Goal: Information Seeking & Learning: Learn about a topic

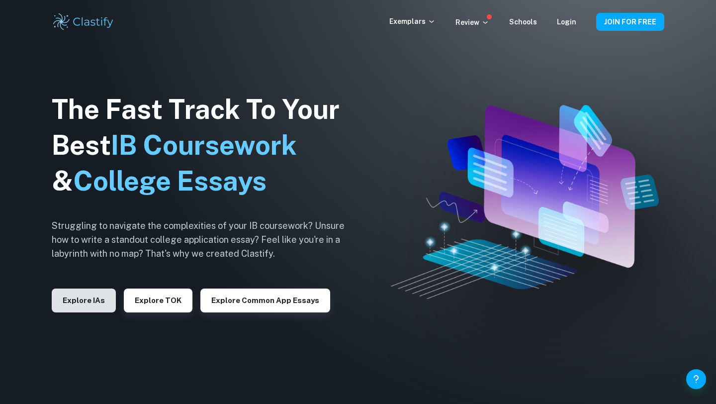
drag, startPoint x: 234, startPoint y: 295, endPoint x: 94, endPoint y: 299, distance: 140.3
click at [94, 299] on button "Explore IAs" at bounding box center [84, 301] width 64 height 24
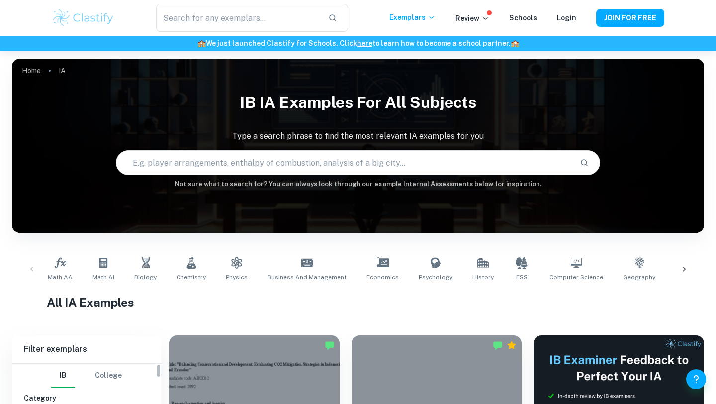
scroll to position [84, 0]
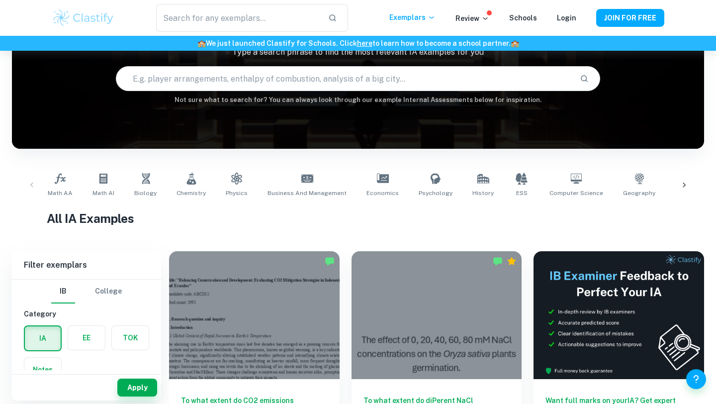
click at [79, 341] on label "button" at bounding box center [86, 338] width 37 height 24
click at [0, 0] on input "radio" at bounding box center [0, 0] width 0 height 0
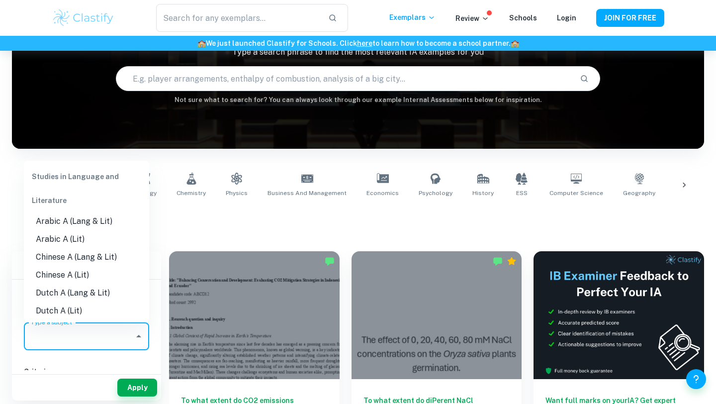
click at [108, 339] on input "Type a subject" at bounding box center [78, 336] width 101 height 19
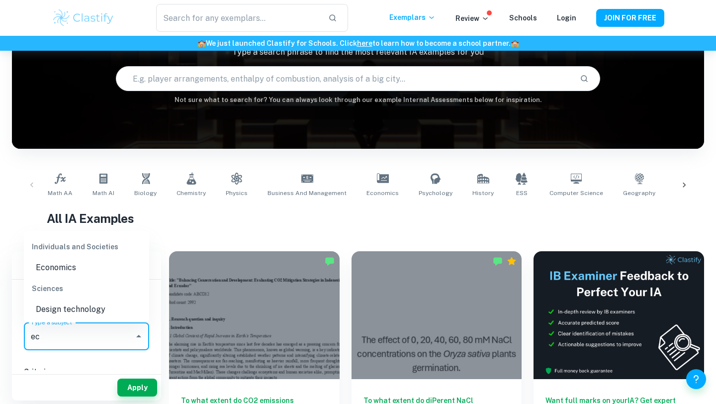
click at [82, 266] on li "Economics" at bounding box center [86, 268] width 125 height 18
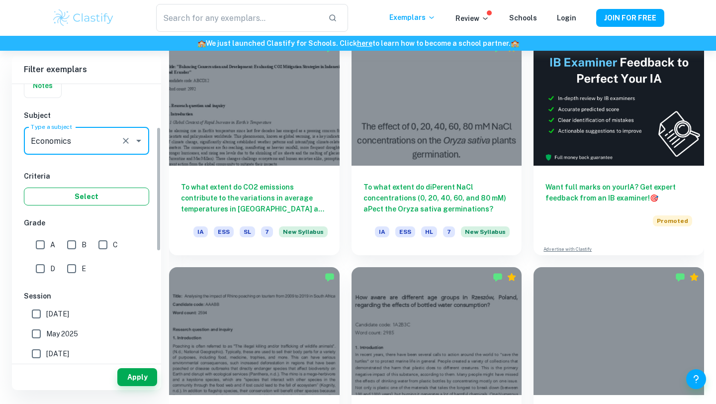
scroll to position [301, 0]
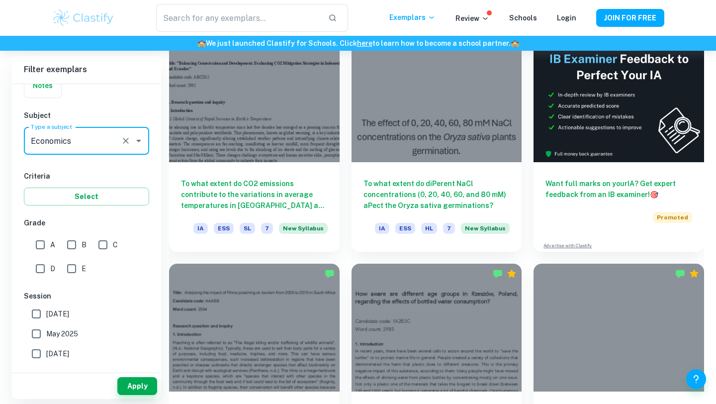
type input "Economics"
click at [39, 243] on input "A" at bounding box center [40, 245] width 20 height 20
checkbox input "true"
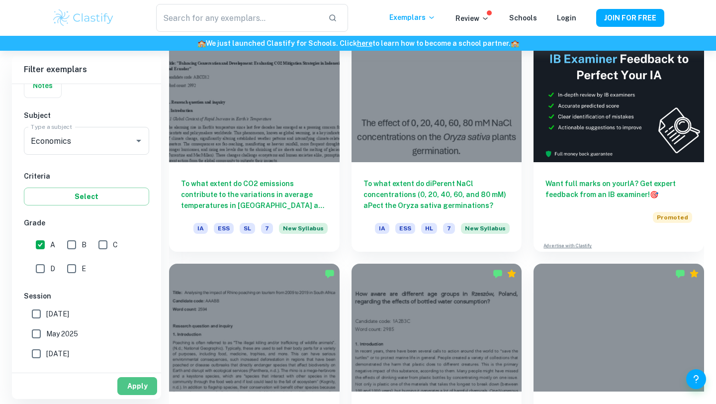
click at [138, 381] on button "Apply" at bounding box center [137, 386] width 40 height 18
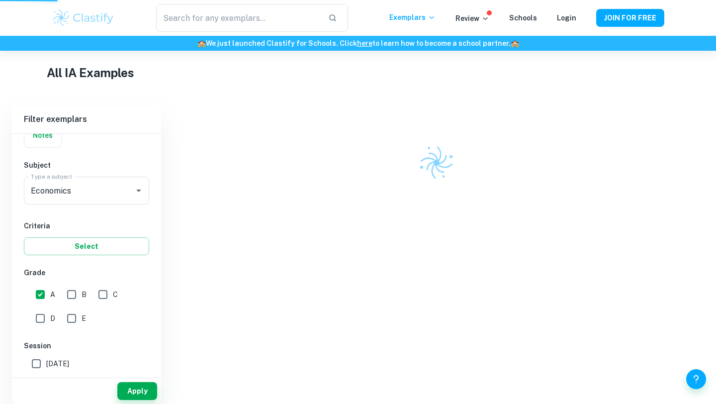
scroll to position [215, 0]
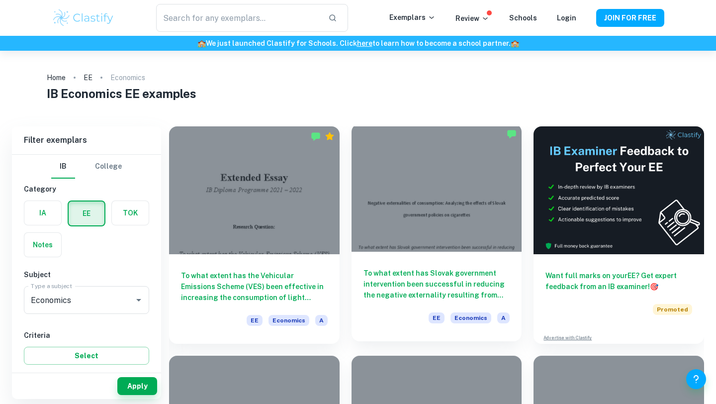
click at [468, 207] on div at bounding box center [437, 188] width 171 height 128
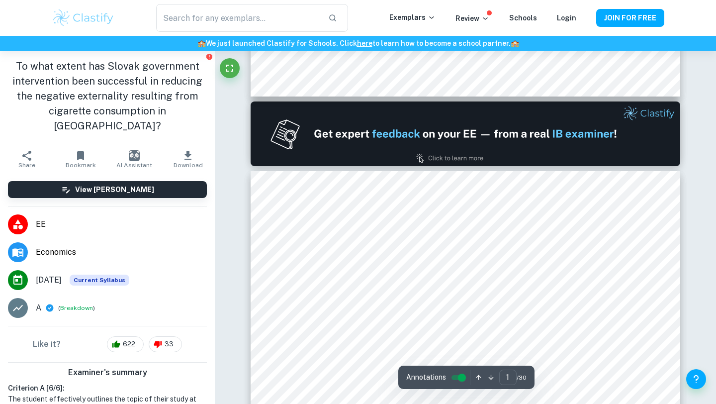
type input "2"
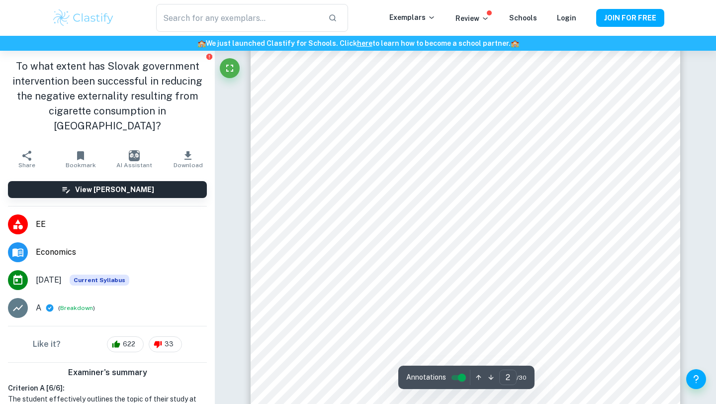
scroll to position [706, 0]
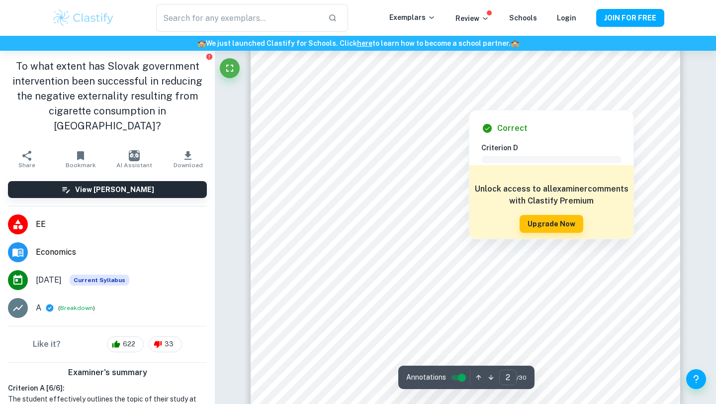
click at [340, 103] on div at bounding box center [469, 99] width 321 height 18
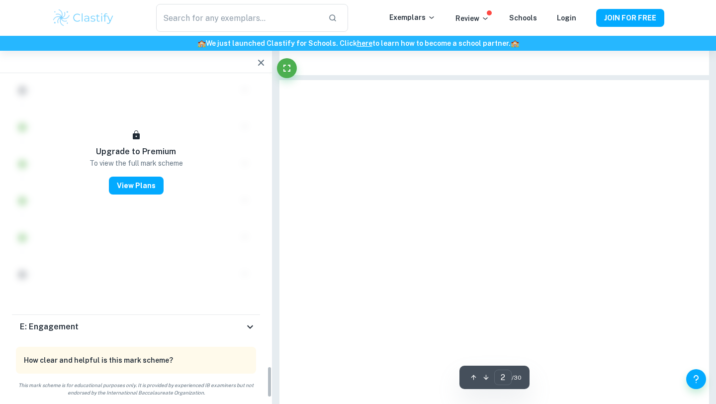
scroll to position [2497, 0]
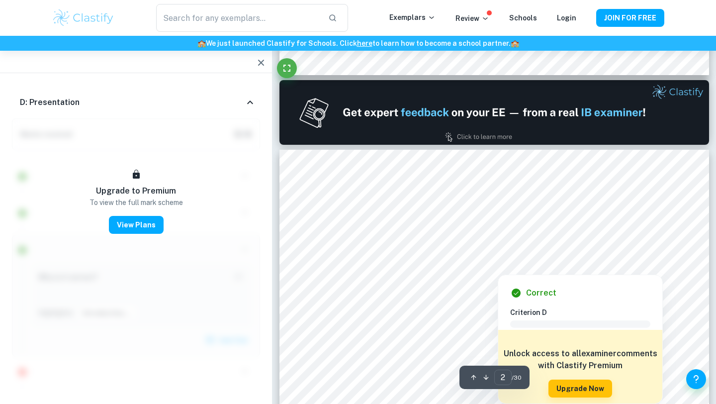
click at [345, 255] on div at bounding box center [494, 254] width 328 height 18
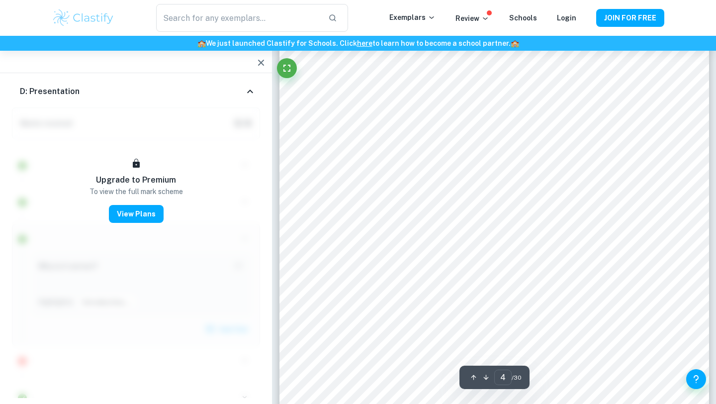
scroll to position [1892, 0]
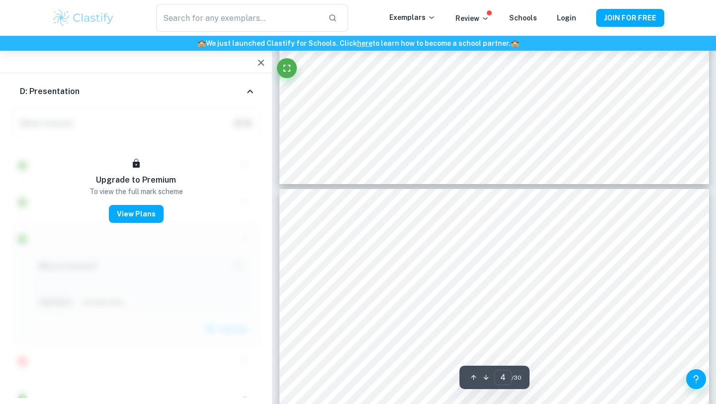
type input "3"
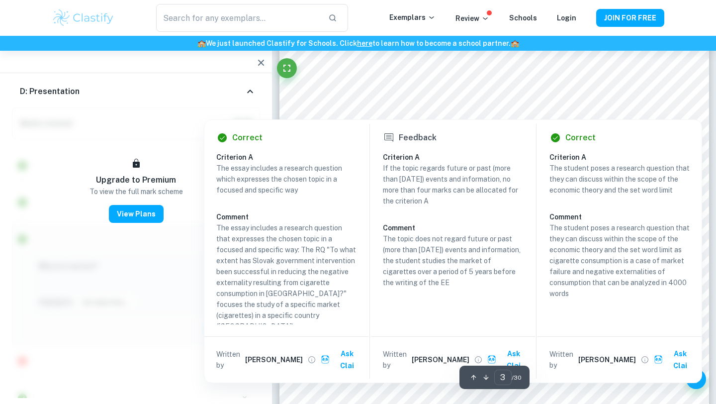
scroll to position [1338, 0]
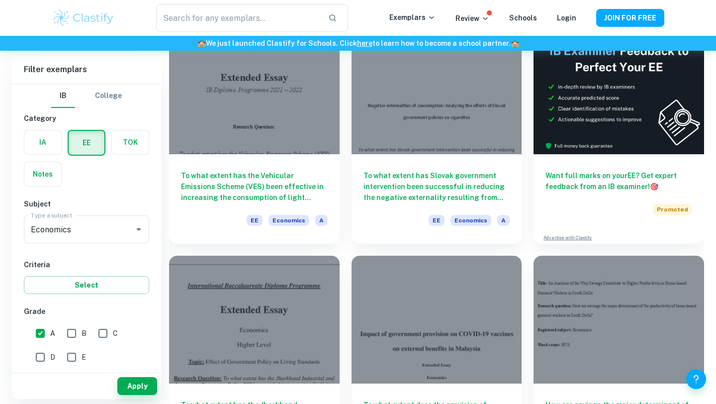
scroll to position [210, 0]
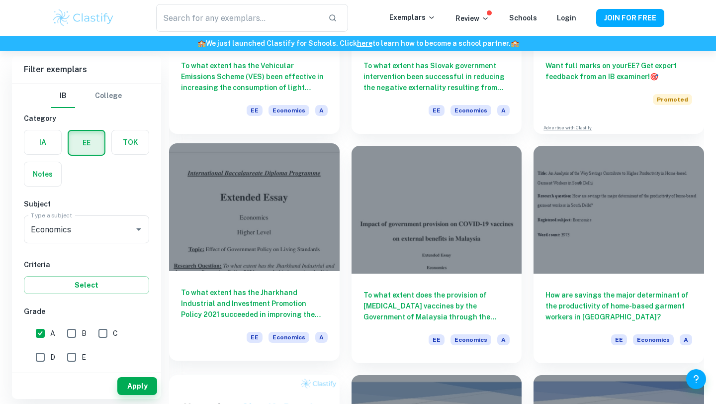
click at [287, 293] on h6 "To what extent has the Jharkhand Industrial and Investment Promotion Policy 202…" at bounding box center [254, 303] width 147 height 33
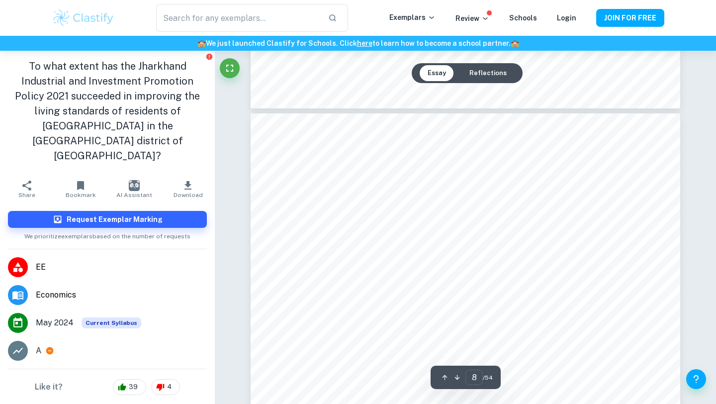
type input "7"
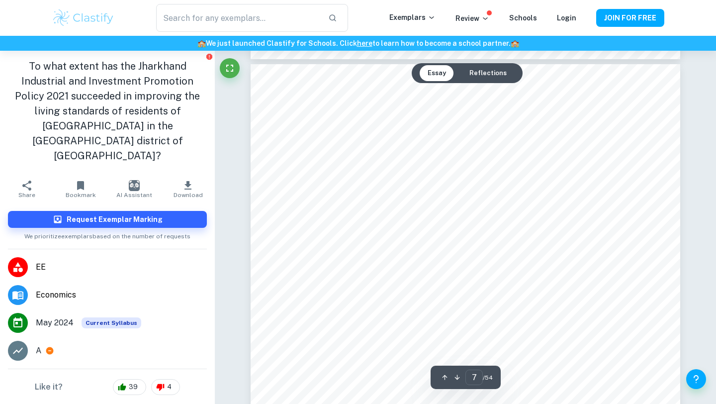
scroll to position [3811, 0]
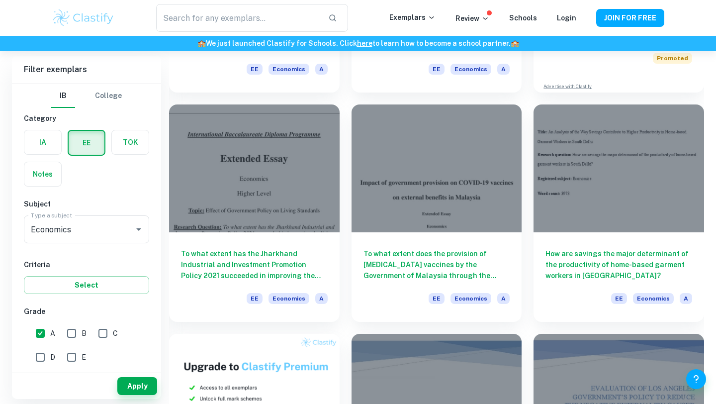
scroll to position [259, 0]
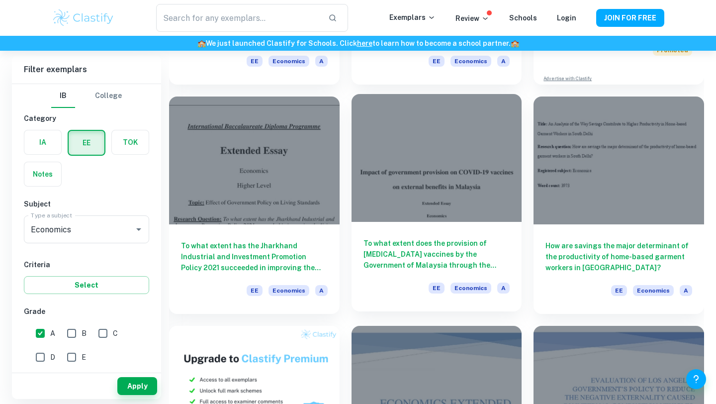
click at [450, 248] on h6 "To what extent does the provision of [MEDICAL_DATA] vaccines by the Government …" at bounding box center [437, 254] width 147 height 33
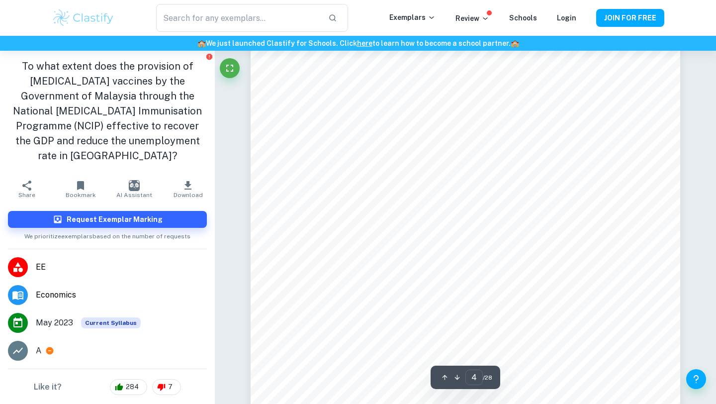
scroll to position [2063, 0]
type input "5"
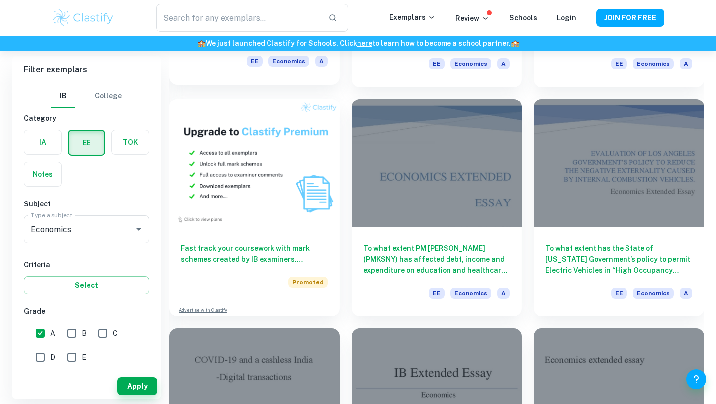
scroll to position [490, 0]
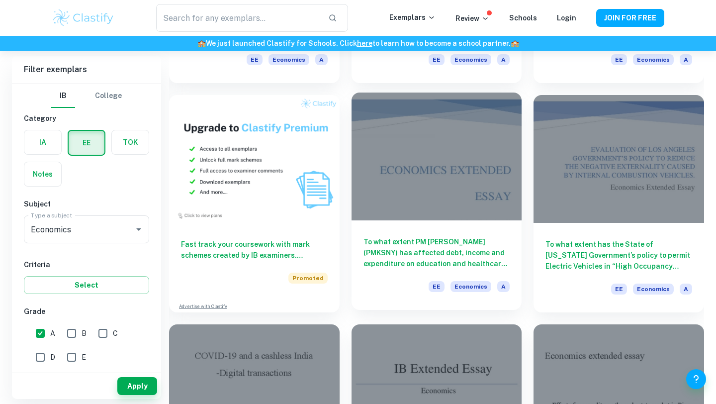
click at [409, 234] on div "To what extent PM Kisan Samman Nidhi Yojana (PMKSNY) has affected debt, income …" at bounding box center [437, 265] width 171 height 90
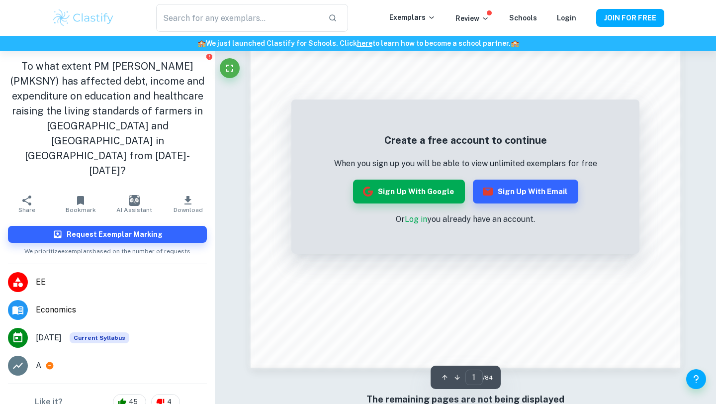
scroll to position [945, 0]
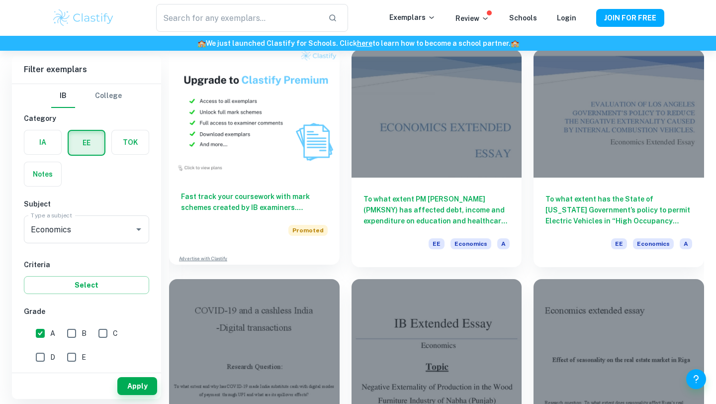
scroll to position [533, 0]
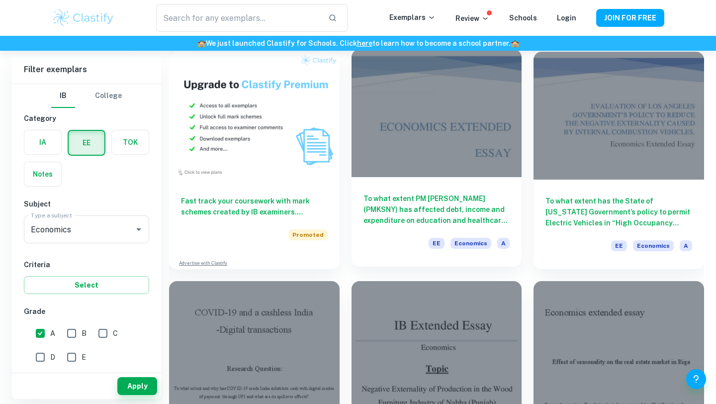
click at [458, 222] on h6 "To what extent PM Kisan Samman Nidhi Yojana (PMKSNY) has affected debt, income …" at bounding box center [437, 209] width 147 height 33
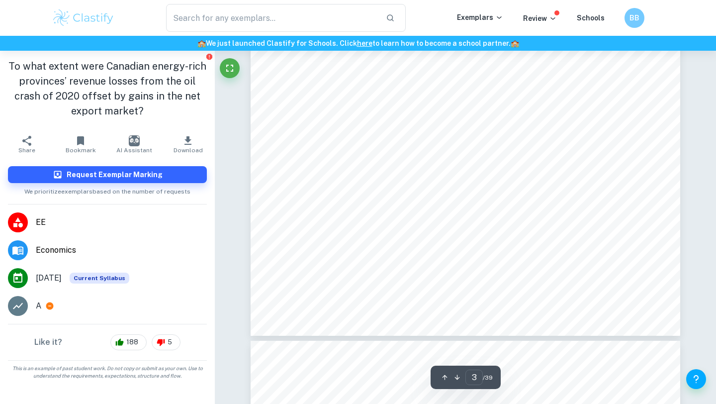
type input "4"
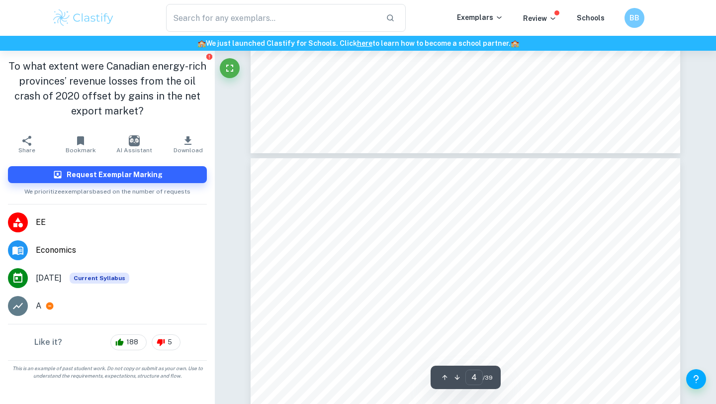
scroll to position [1643, 0]
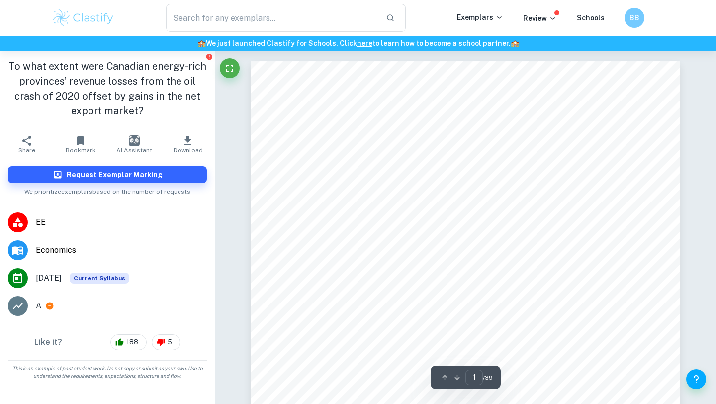
click at [37, 221] on span "EE" at bounding box center [121, 222] width 171 height 12
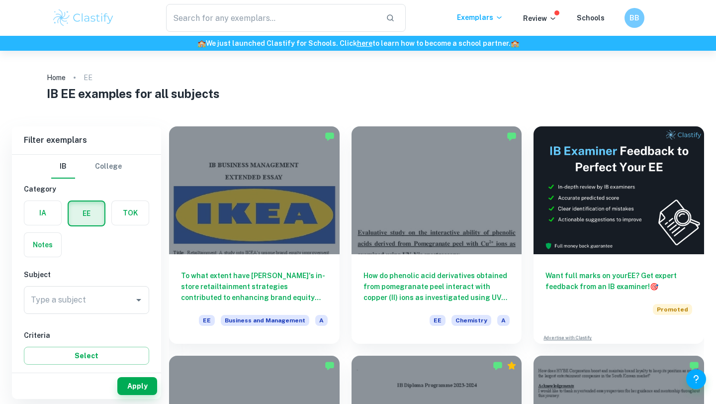
scroll to position [50, 0]
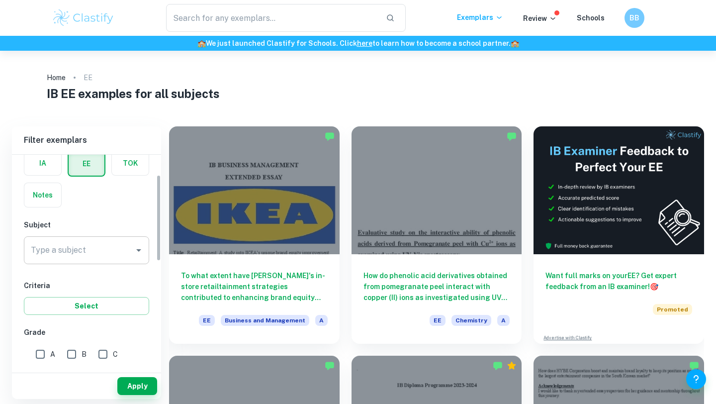
click at [111, 253] on input "Type a subject" at bounding box center [78, 250] width 101 height 19
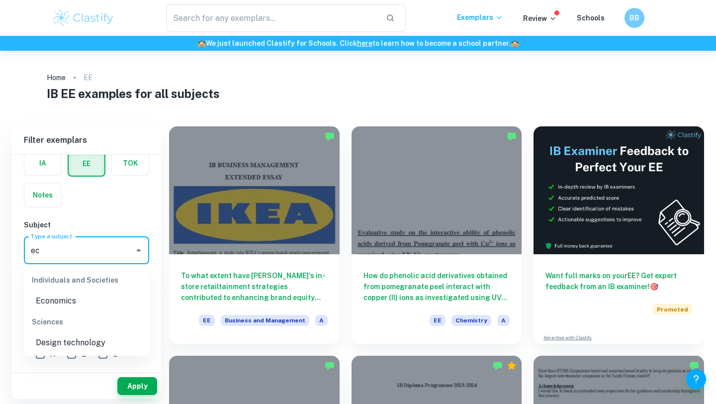
click at [60, 299] on li "Economics" at bounding box center [86, 301] width 125 height 18
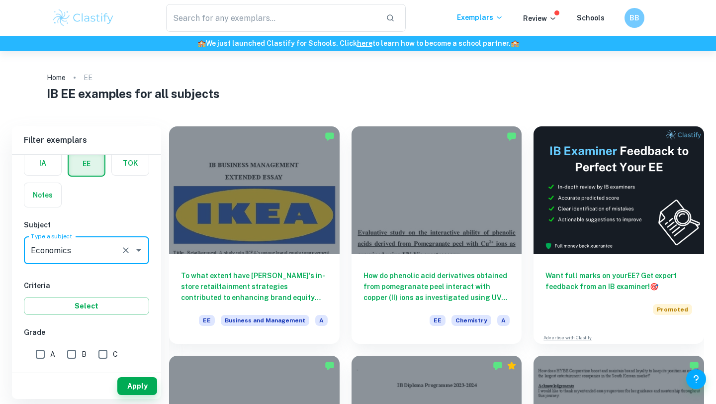
type input "Economics"
click at [41, 354] on input "A" at bounding box center [40, 354] width 20 height 20
checkbox input "true"
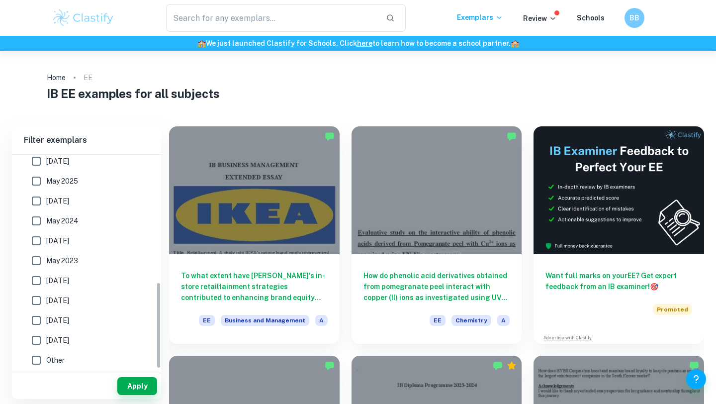
scroll to position [313, 0]
click at [134, 387] on button "Apply" at bounding box center [137, 386] width 40 height 18
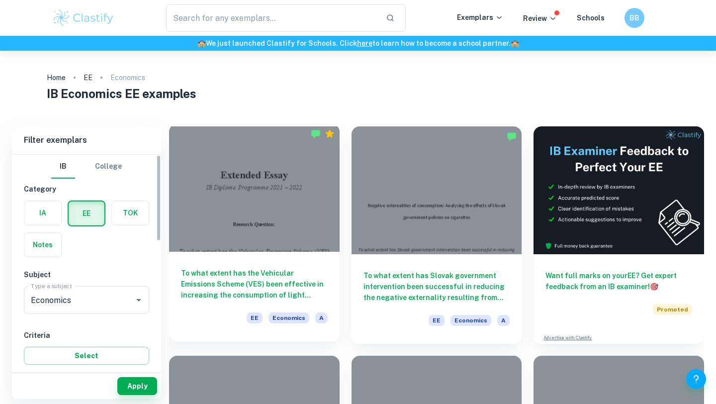
click at [275, 194] on div at bounding box center [254, 188] width 171 height 128
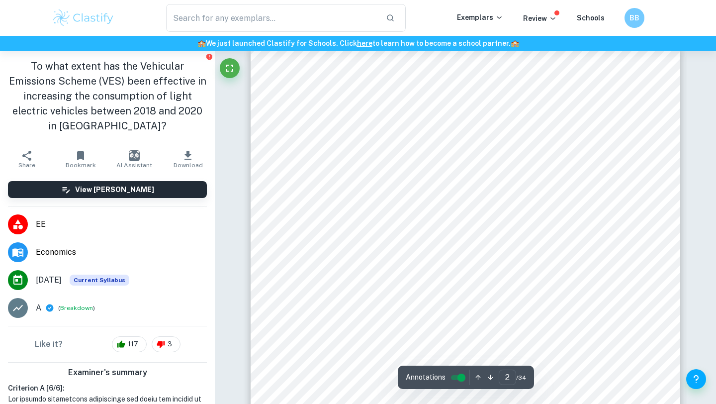
scroll to position [702, 0]
type input "4"
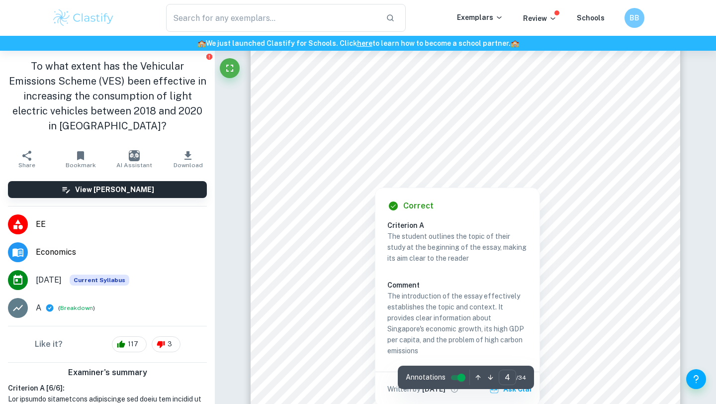
click at [393, 168] on div at bounding box center [375, 175] width 119 height 20
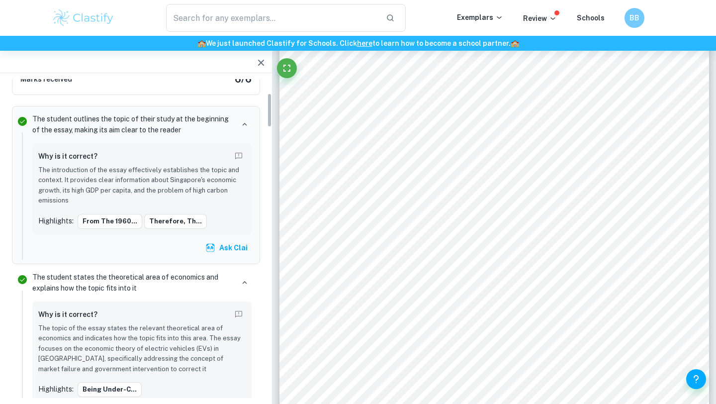
scroll to position [82, 0]
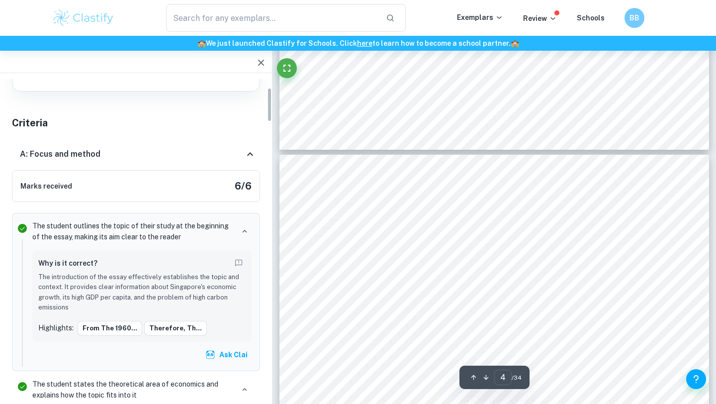
type input "3"
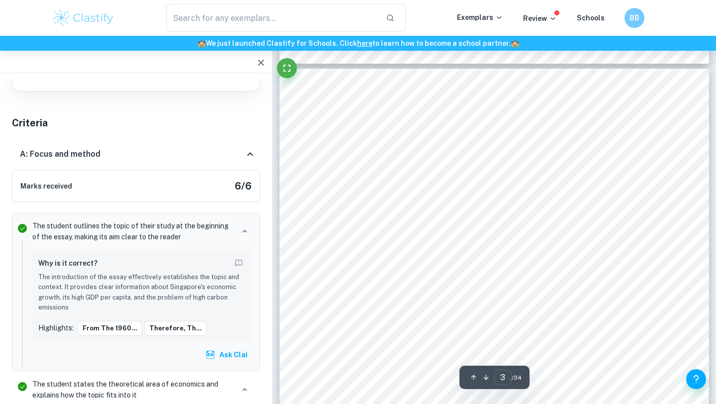
scroll to position [1173, 0]
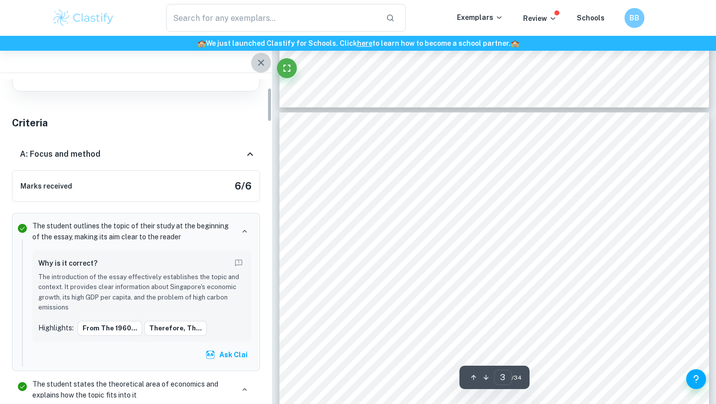
click at [263, 61] on icon "button" at bounding box center [261, 63] width 6 height 6
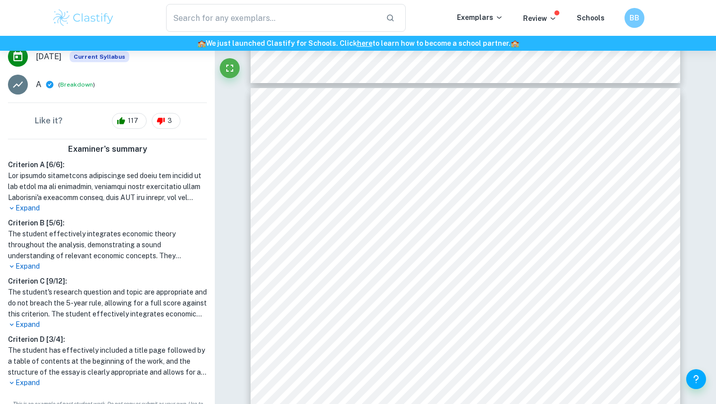
scroll to position [0, 0]
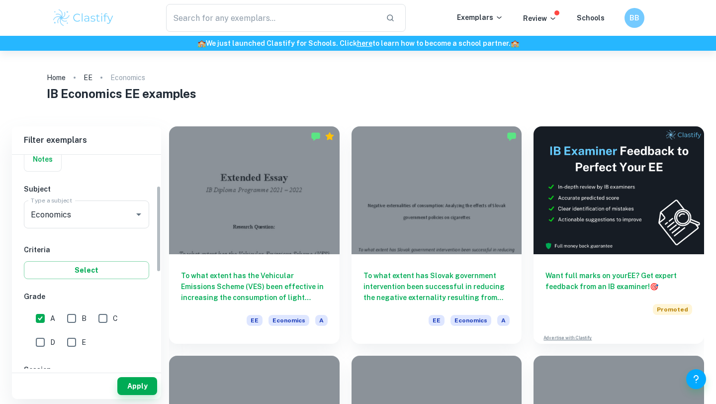
scroll to position [88, 0]
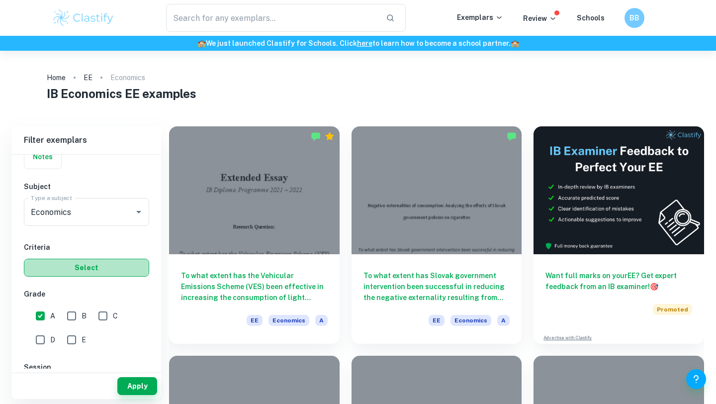
click at [97, 273] on button "Select" at bounding box center [86, 268] width 125 height 18
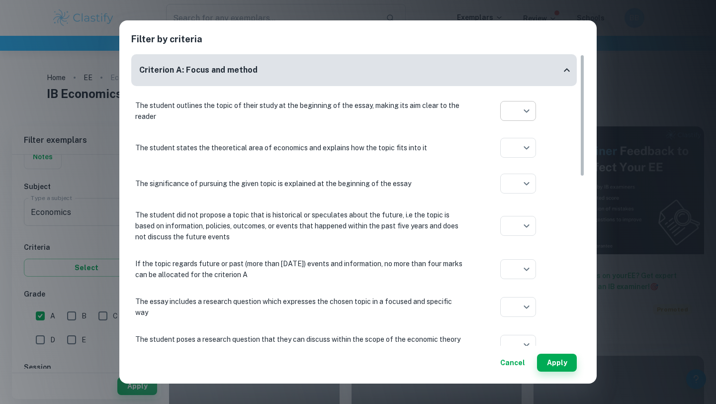
click at [530, 116] on body "We value your privacy We use cookies to enhance your browsing experience, serve…" at bounding box center [358, 253] width 716 height 404
click at [521, 141] on li at bounding box center [518, 149] width 36 height 16
type input "yes"
click at [528, 148] on body "We value your privacy We use cookies to enhance your browsing experience, serve…" at bounding box center [358, 253] width 716 height 404
click at [521, 181] on icon at bounding box center [518, 186] width 10 height 10
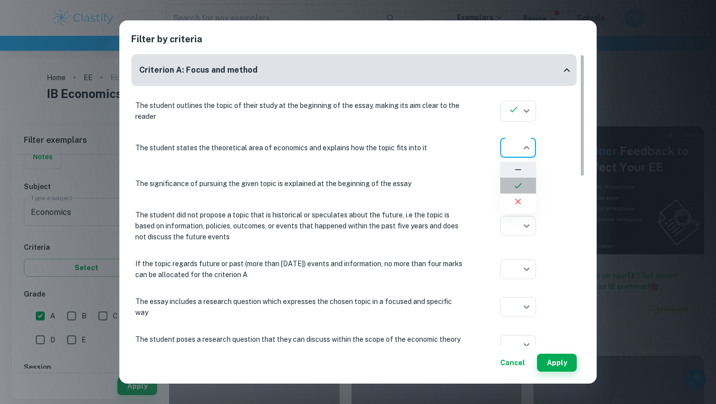
type input "yes"
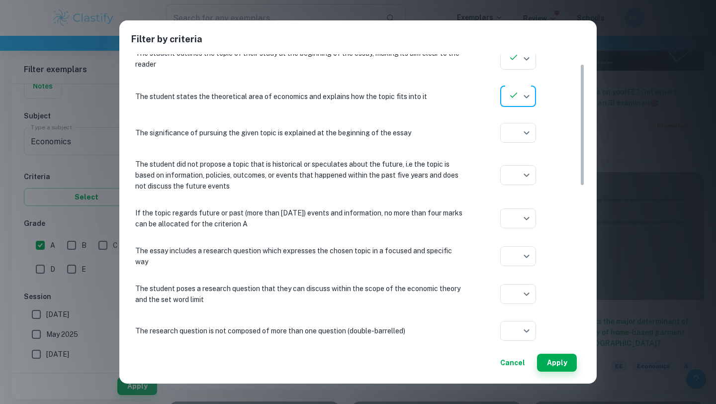
scroll to position [0, 0]
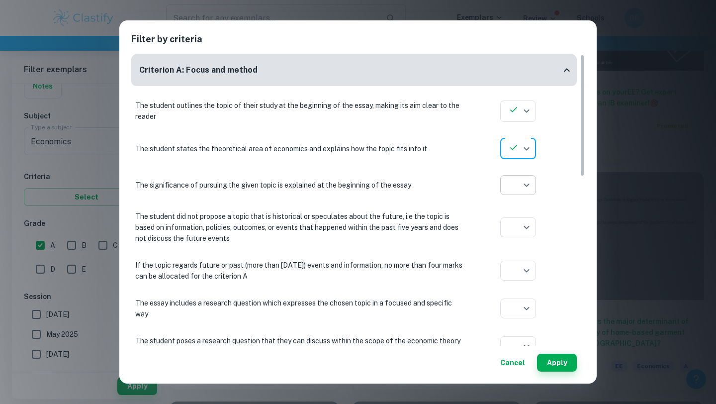
click at [522, 194] on body "We value your privacy We use cookies to enhance your browsing experience, serve…" at bounding box center [358, 69] width 716 height 404
click at [522, 225] on icon at bounding box center [518, 223] width 10 height 10
type input "yes"
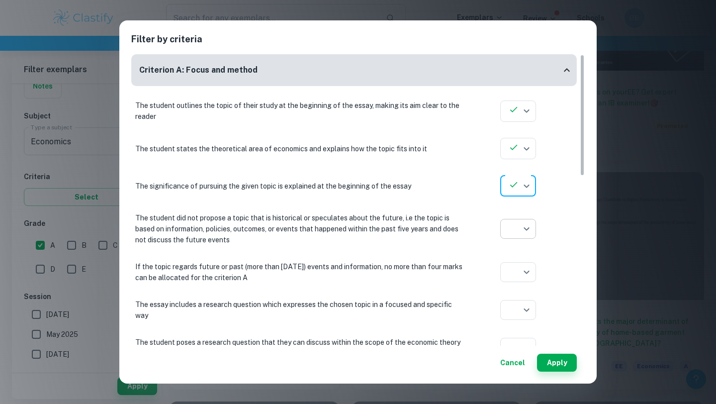
click at [521, 235] on body "We value your privacy We use cookies to enhance your browsing experience, serve…" at bounding box center [358, 69] width 716 height 404
click at [521, 255] on icon at bounding box center [518, 251] width 10 height 10
click at [521, 259] on div "If the topic regards future or past (more than five years ago) events and infor…" at bounding box center [354, 272] width 446 height 30
click at [521, 234] on body "We value your privacy We use cookies to enhance your browsing experience, serve…" at bounding box center [358, 69] width 716 height 404
click at [522, 263] on icon at bounding box center [518, 267] width 10 height 10
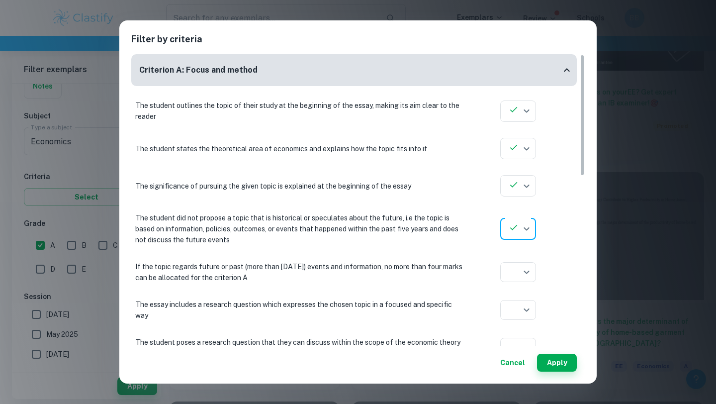
type input "yes"
click at [520, 264] on body "We value your privacy We use cookies to enhance your browsing experience, serve…" at bounding box center [358, 69] width 716 height 404
click at [520, 306] on icon at bounding box center [518, 310] width 10 height 10
type input "yes"
click at [520, 326] on div "The student outlines the topic of their study at the beginning of the essay, ma…" at bounding box center [354, 347] width 446 height 502
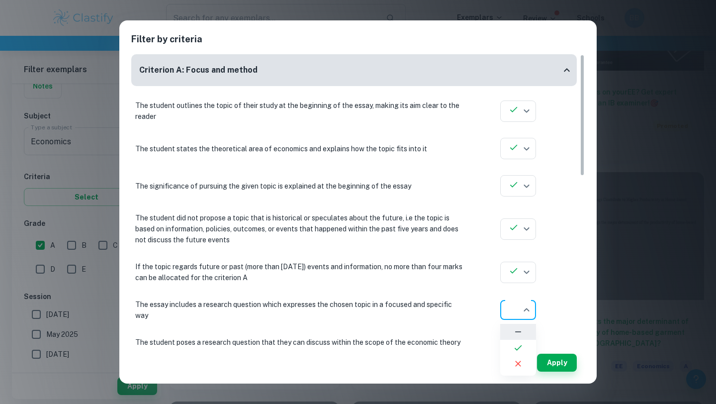
click at [520, 271] on body "We value your privacy We use cookies to enhance your browsing experience, serve…" at bounding box center [358, 69] width 716 height 404
click at [519, 343] on icon at bounding box center [518, 348] width 10 height 10
type input "yes"
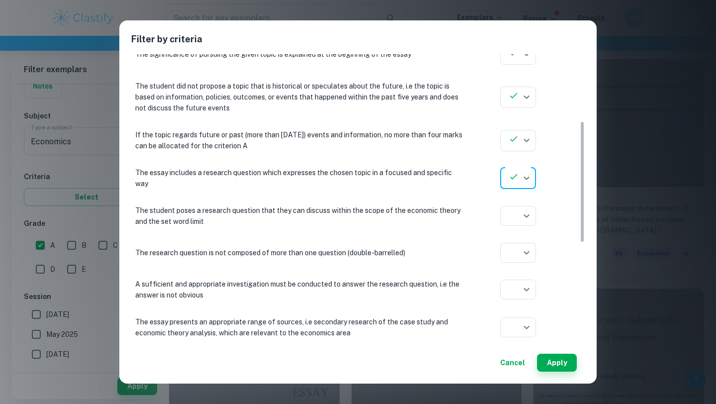
scroll to position [169, 0]
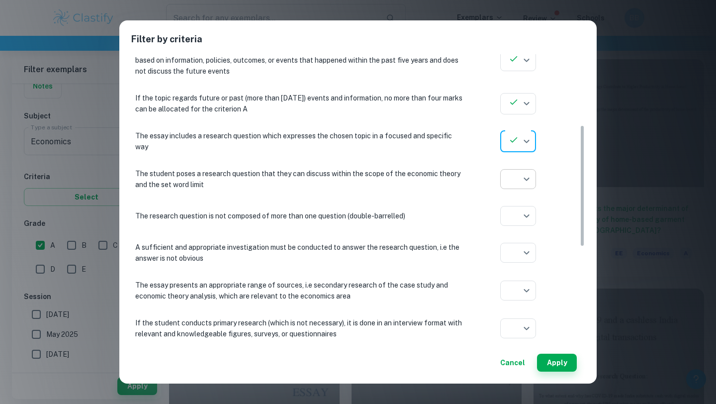
click at [518, 214] on icon at bounding box center [518, 217] width 10 height 10
type input "yes"
click at [517, 251] on icon at bounding box center [518, 254] width 10 height 10
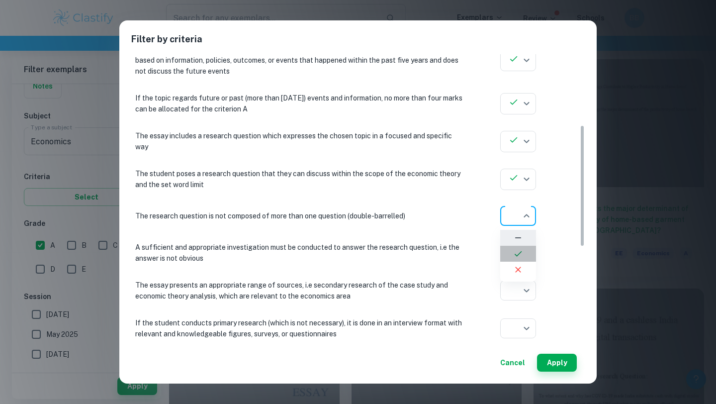
type input "yes"
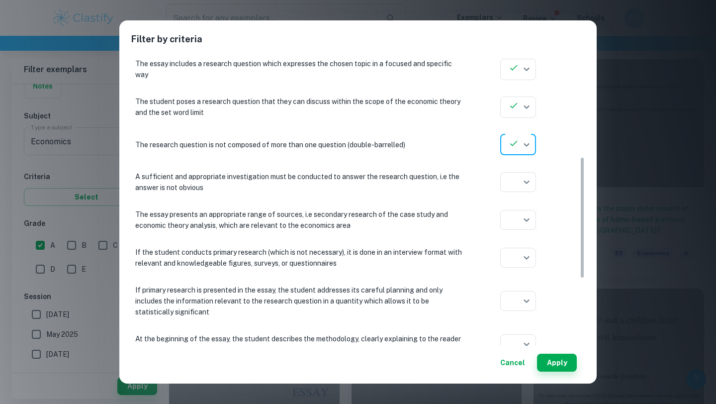
scroll to position [247, 0]
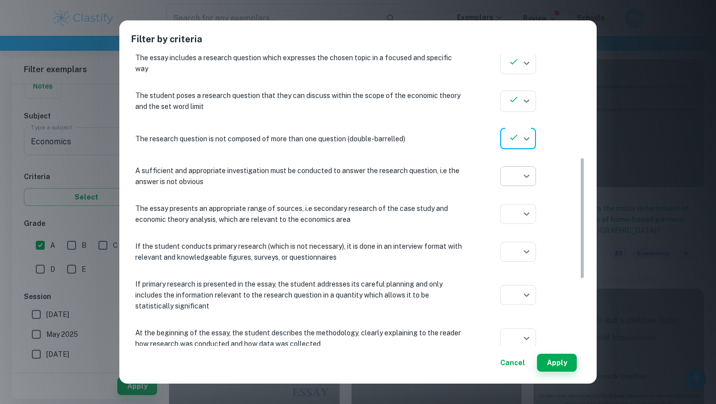
click at [519, 202] on icon at bounding box center [518, 198] width 10 height 10
click at [516, 215] on icon at bounding box center [518, 213] width 7 height 5
type input "yes"
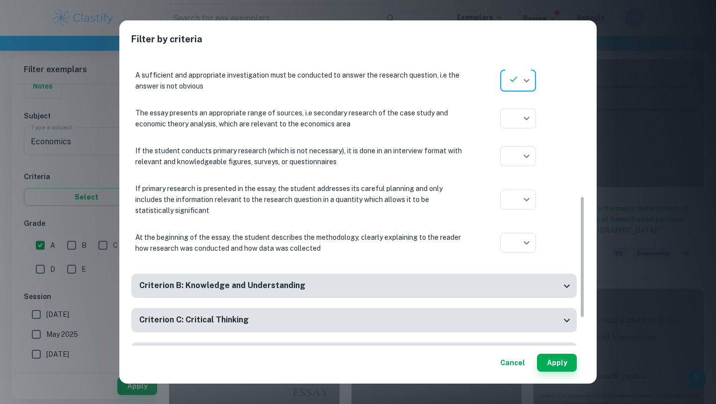
scroll to position [344, 0]
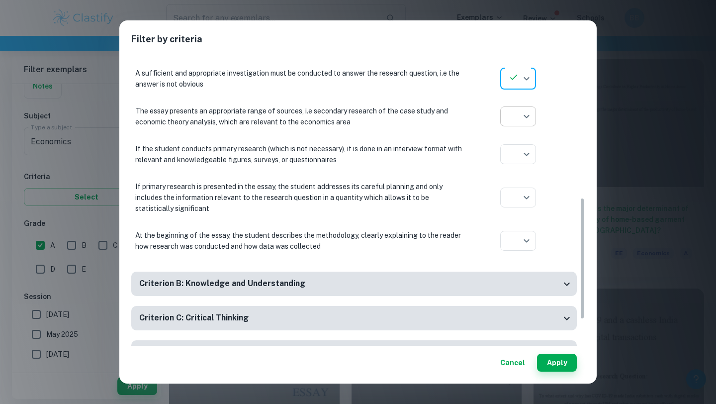
click at [519, 156] on icon at bounding box center [518, 154] width 10 height 10
type input "yes"
click at [518, 189] on icon at bounding box center [518, 192] width 10 height 10
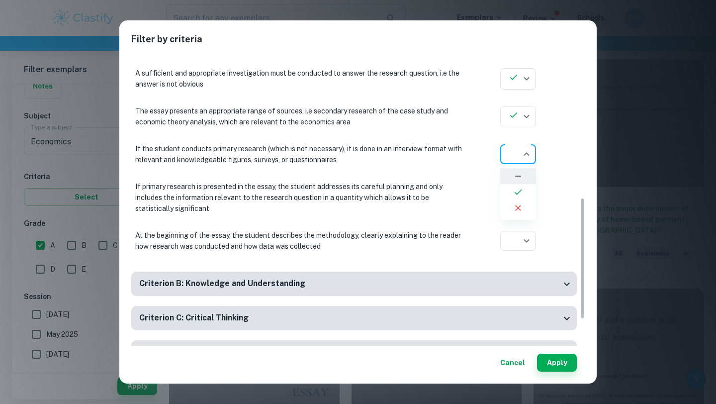
type input "yes"
click at [519, 235] on icon at bounding box center [518, 235] width 10 height 10
type input "yes"
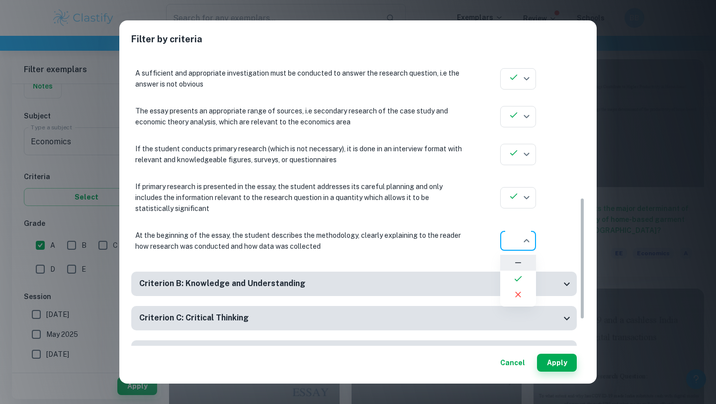
click at [520, 276] on icon at bounding box center [518, 279] width 10 height 10
type input "yes"
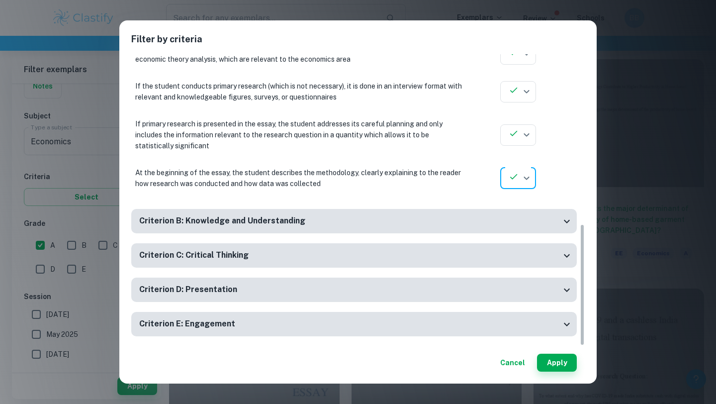
click at [445, 228] on div "Criterion B: Knowledge and Understanding" at bounding box center [354, 221] width 446 height 24
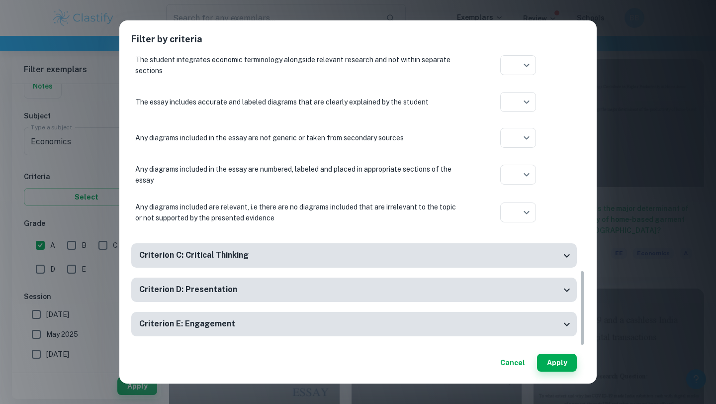
scroll to position [300, 0]
click at [564, 366] on button "Apply" at bounding box center [557, 363] width 40 height 18
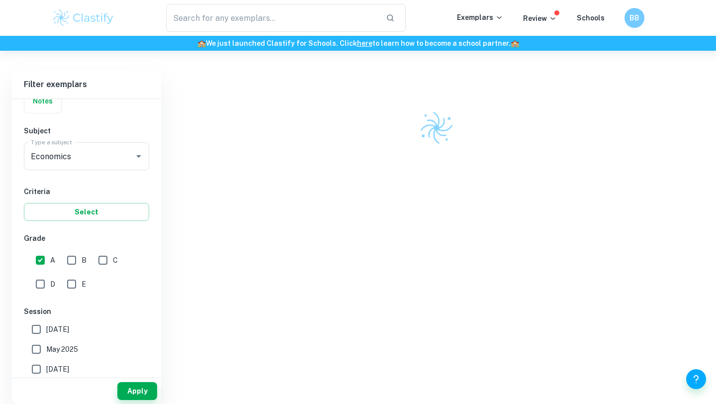
scroll to position [51, 0]
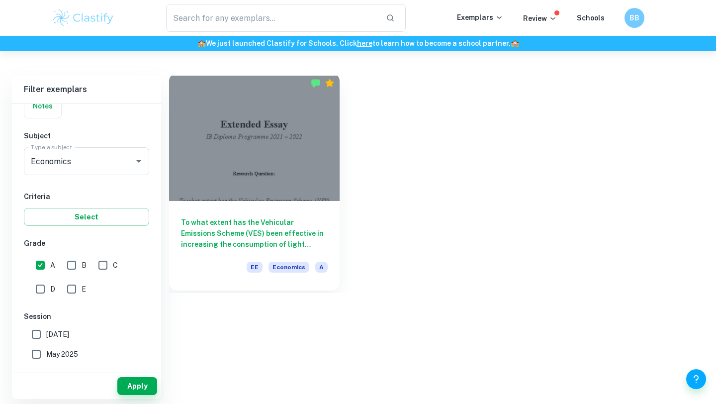
click at [307, 212] on div "To what extent has the Vehicular Emissions Scheme (VES) been effective in incre…" at bounding box center [254, 246] width 171 height 90
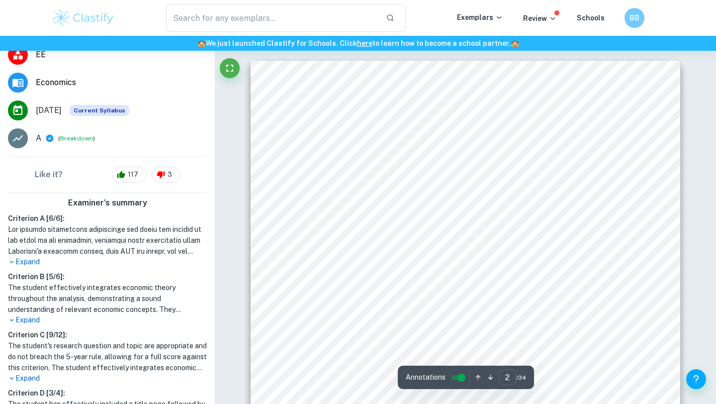
scroll to position [400, 0]
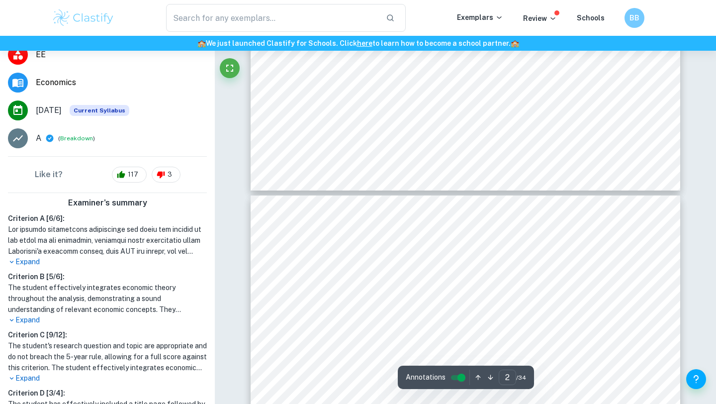
type input "3"
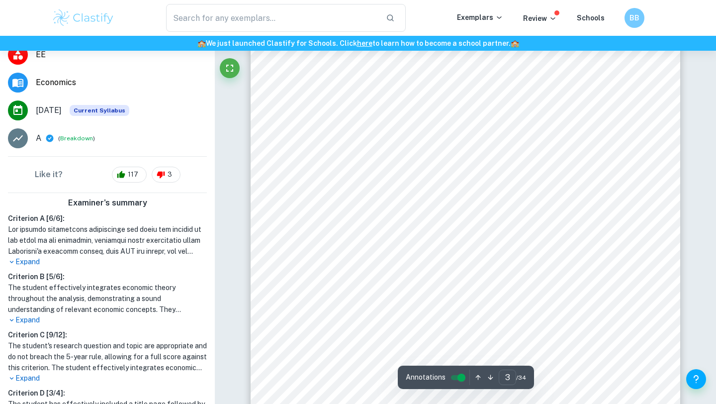
scroll to position [1374, 0]
click at [539, 19] on p "Review" at bounding box center [540, 18] width 34 height 11
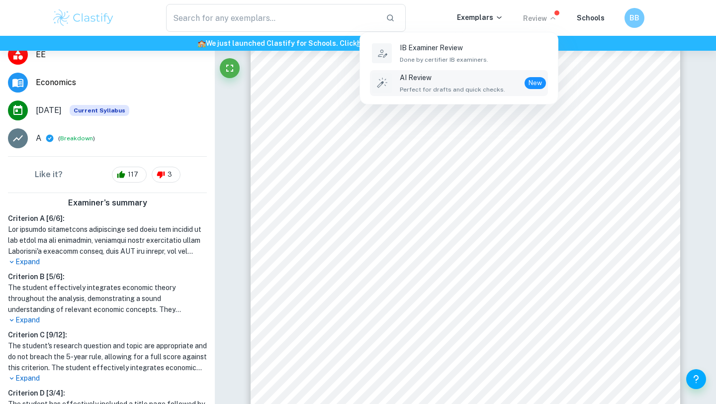
click at [490, 89] on span "Perfect for drafts and quick checks." at bounding box center [452, 89] width 105 height 9
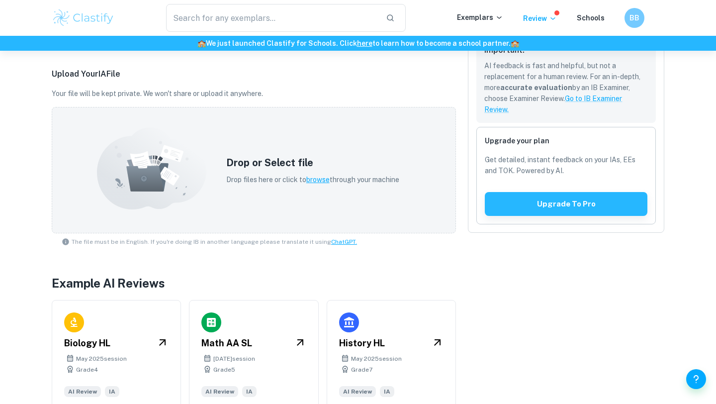
scroll to position [258, 0]
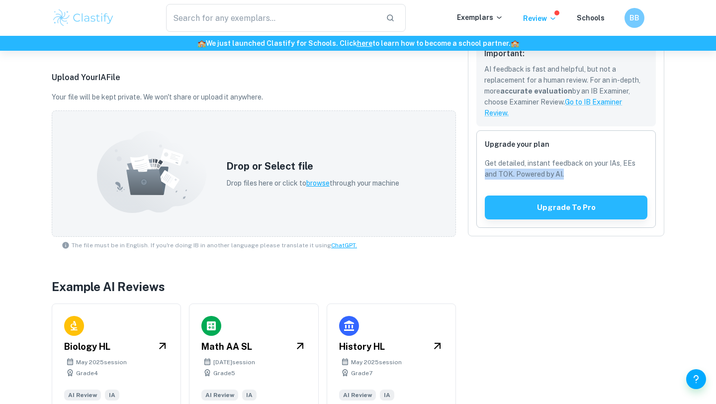
drag, startPoint x: 572, startPoint y: 174, endPoint x: 471, endPoint y: 170, distance: 101.5
click at [471, 170] on div "Review using AI New Get your feedback in minutes AI-predicted score and marking…" at bounding box center [566, 82] width 196 height 308
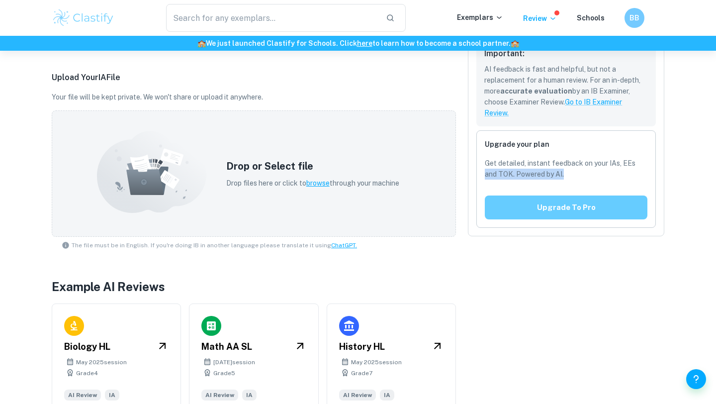
click at [559, 206] on button "Upgrade to pro" at bounding box center [566, 208] width 163 height 24
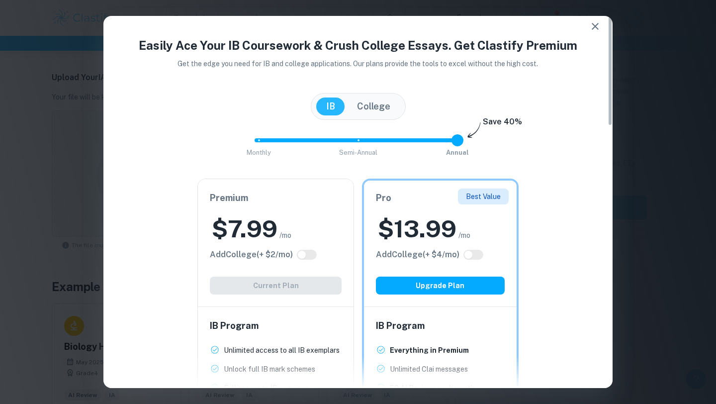
scroll to position [0, 0]
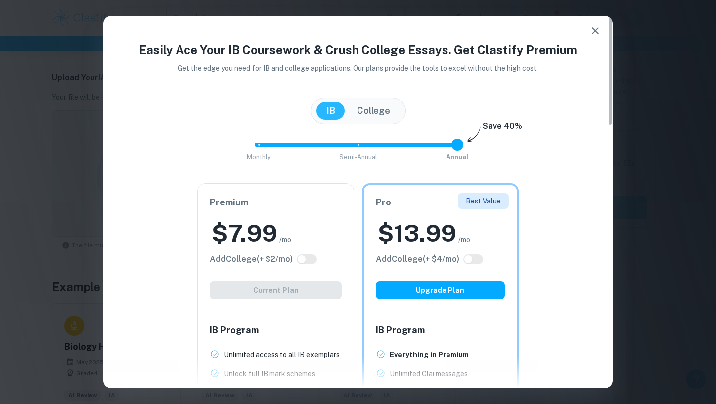
click at [384, 113] on button "College" at bounding box center [373, 111] width 53 height 18
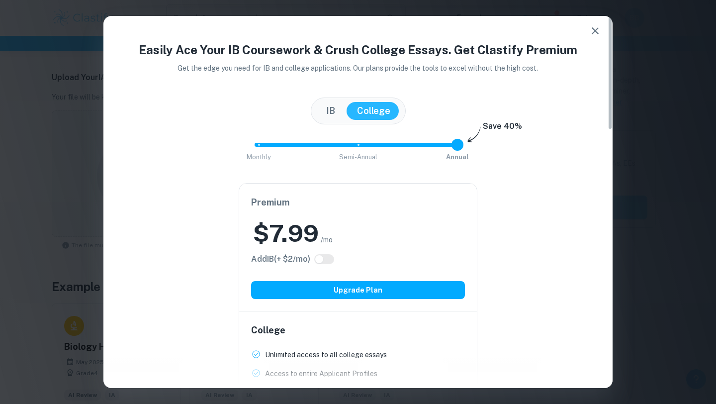
click at [332, 101] on div "IB College" at bounding box center [358, 111] width 95 height 27
click at [338, 108] on button "IB" at bounding box center [330, 111] width 29 height 18
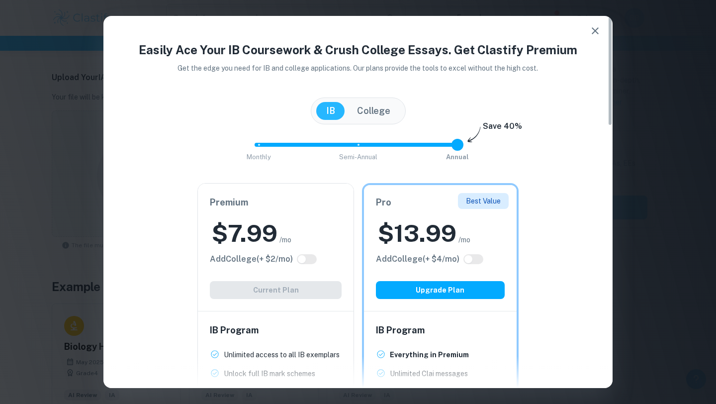
click at [586, 28] on button "button" at bounding box center [596, 31] width 20 height 20
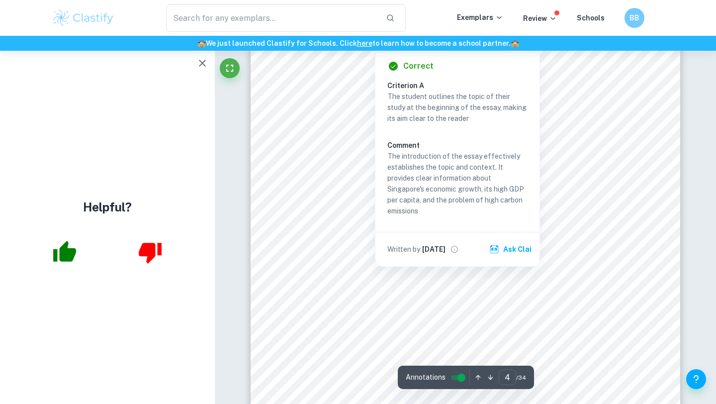
scroll to position [1940, 0]
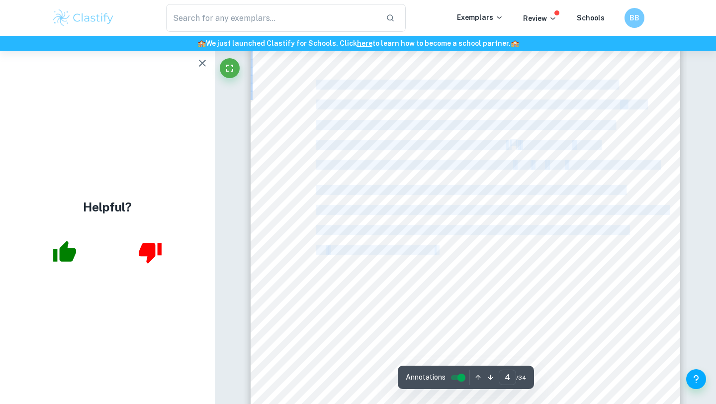
drag, startPoint x: 443, startPoint y: 246, endPoint x: 317, endPoint y: 82, distance: 206.6
click at [317, 81] on div "4 high carbon emission rates while spending $15.9 billion on healthcare due to …" at bounding box center [466, 332] width 430 height 608
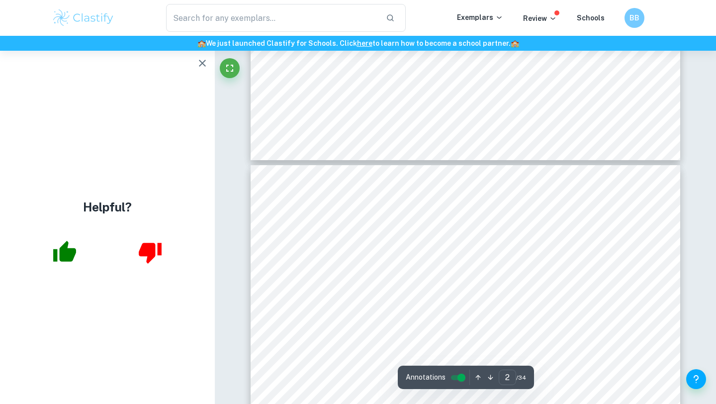
scroll to position [1147, 0]
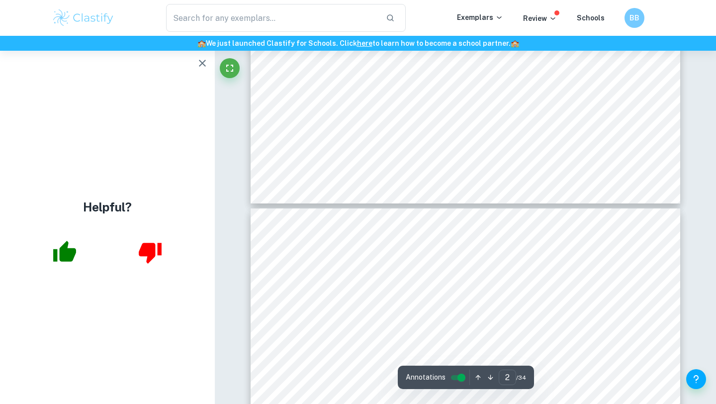
type input "3"
click at [314, 113] on div "3 1 Introduction From the 1960s till today, Singapore’s economy has grown subst…" at bounding box center [466, 340] width 430 height 608
click at [306, 116] on div "3 1 Introduction From the 1960s till today, Singapore’s economy has grown subst…" at bounding box center [466, 340] width 430 height 608
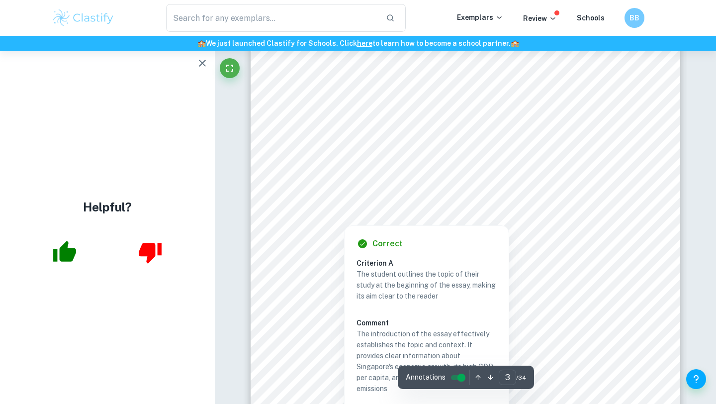
click at [453, 374] on input "controlled" at bounding box center [462, 378] width 36 height 12
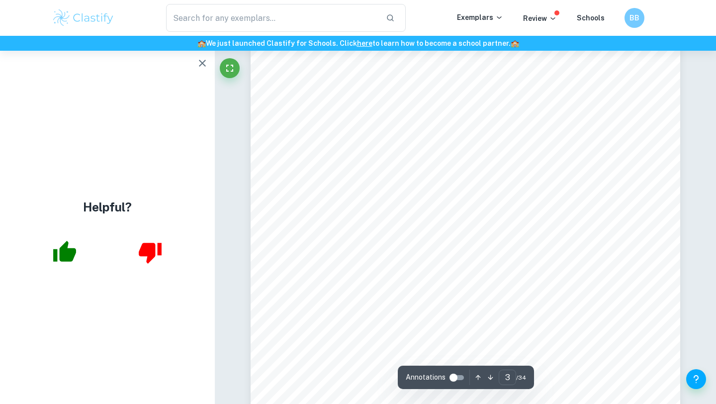
scroll to position [1148, 0]
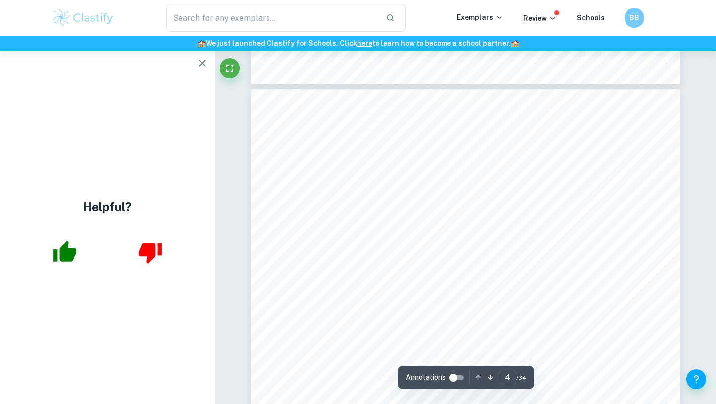
scroll to position [1795, 0]
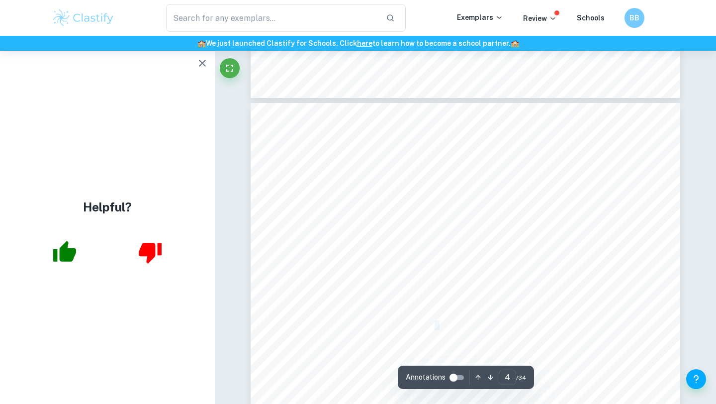
drag, startPoint x: 435, startPoint y: 327, endPoint x: 319, endPoint y: 147, distance: 214.2
click at [319, 147] on div "4 high carbon emission rates while spending $15.9 billion on healthcare due to …" at bounding box center [466, 407] width 430 height 608
click at [452, 332] on div "4 high carbon emission rates while spending $15.9 billion on healthcare due to …" at bounding box center [466, 407] width 430 height 608
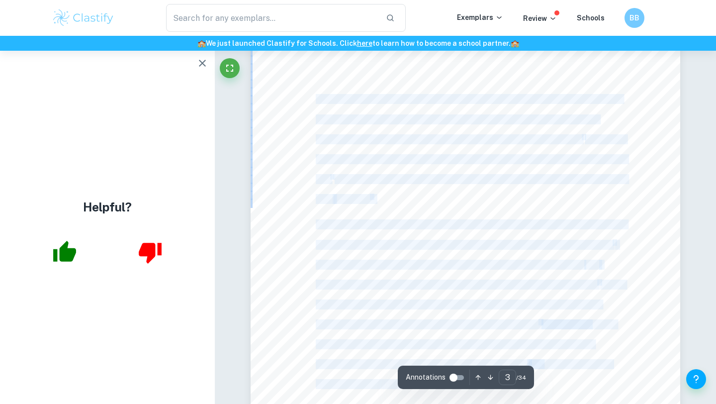
drag, startPoint x: 316, startPoint y: 98, endPoint x: 449, endPoint y: 390, distance: 320.3
click at [449, 390] on div "3 1 Introduction From the 1960s till today, Singapore’s economy has grown subst…" at bounding box center [466, 320] width 430 height 608
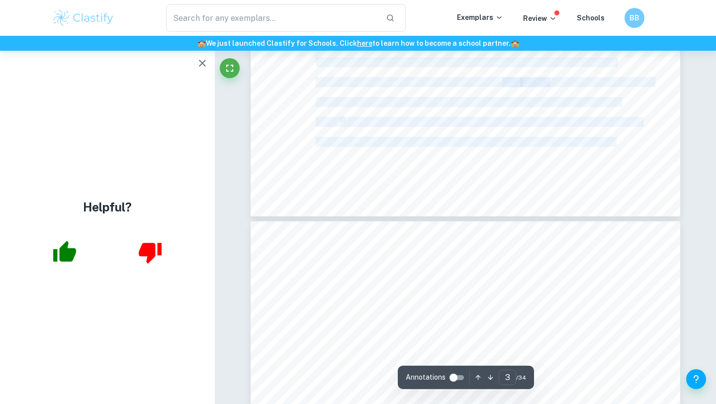
scroll to position [1677, 0]
copy div "From the 1960s till today, Singapore’s economy has grown substantially at a rap…"
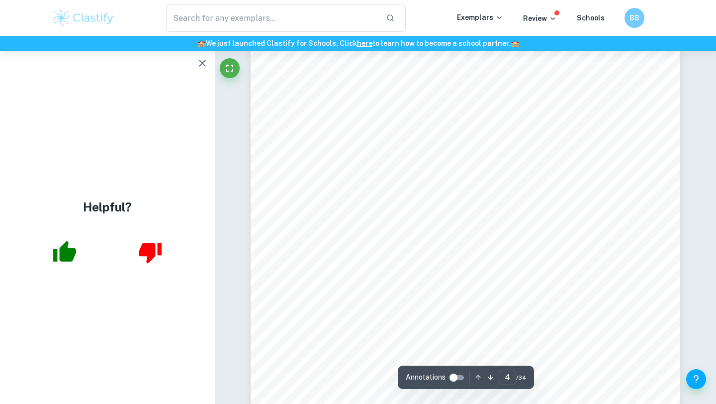
scroll to position [1868, 0]
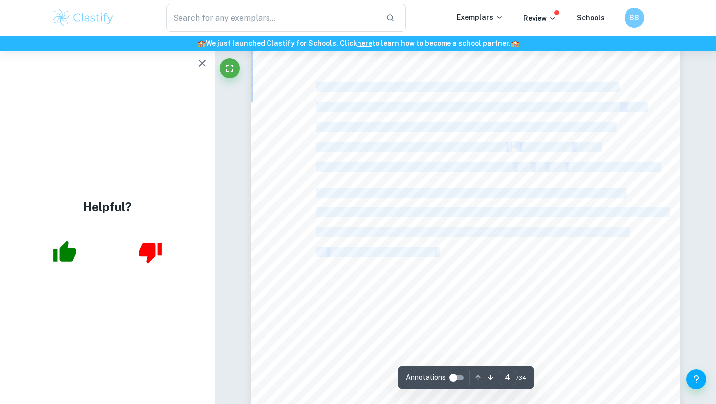
drag, startPoint x: 444, startPoint y: 253, endPoint x: 317, endPoint y: 85, distance: 210.2
click at [317, 85] on div "4 high carbon emission rates while spending $15.9 billion on healthcare due to …" at bounding box center [466, 334] width 430 height 608
copy div "high carbon emission rates while spending $15.9 billion on healthcare due to ri…"
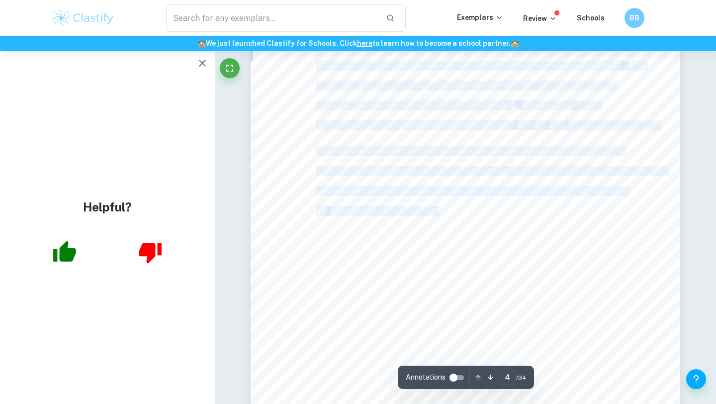
scroll to position [1912, 0]
click at [480, 198] on div "4 high carbon emission rates while spending $15.9 billion on healthcare due to …" at bounding box center [466, 290] width 430 height 608
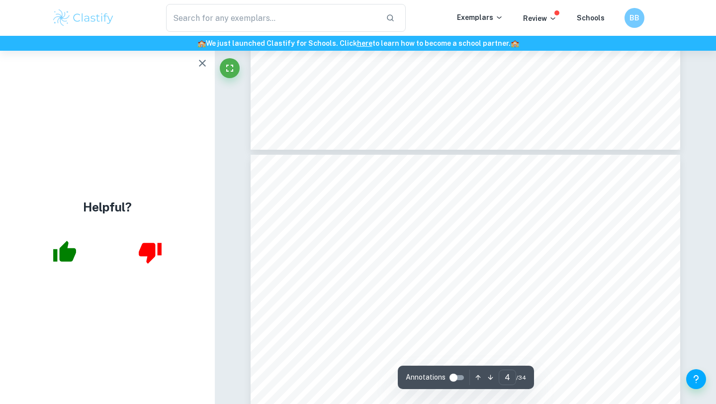
type input "3"
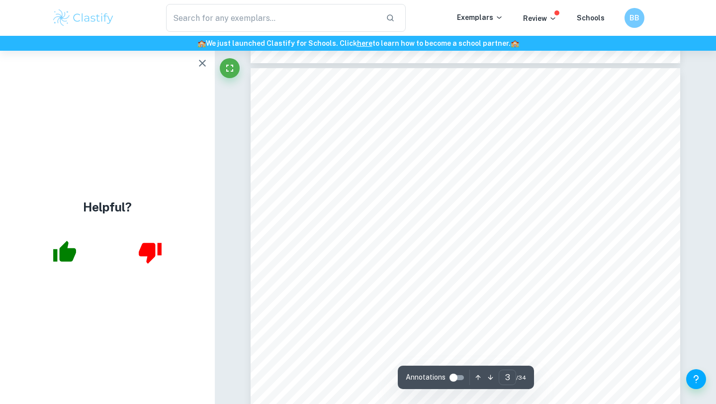
scroll to position [1218, 0]
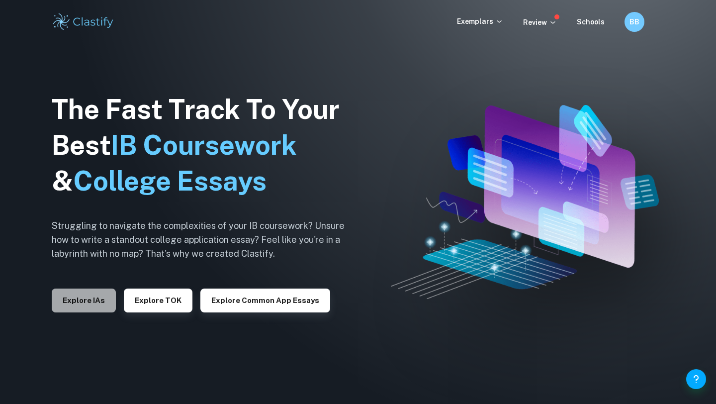
click at [79, 299] on button "Explore IAs" at bounding box center [84, 301] width 64 height 24
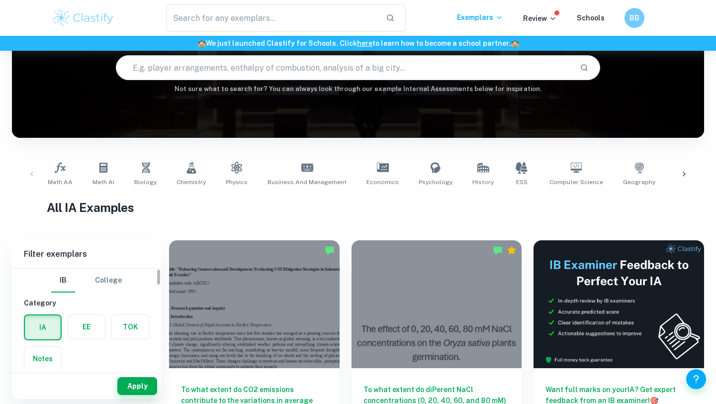
scroll to position [109, 0]
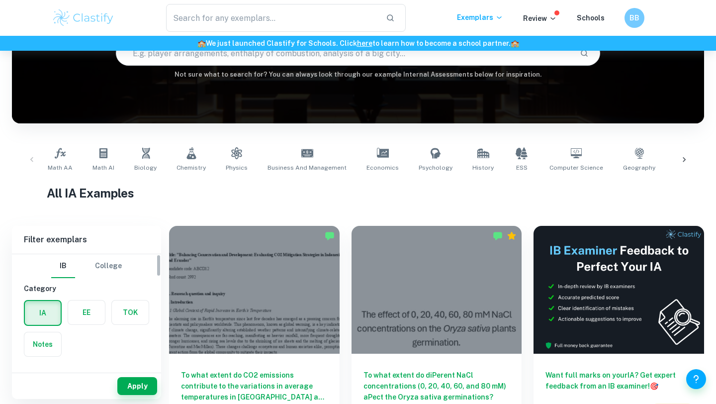
click at [97, 315] on label "button" at bounding box center [86, 312] width 37 height 24
click at [0, 0] on input "radio" at bounding box center [0, 0] width 0 height 0
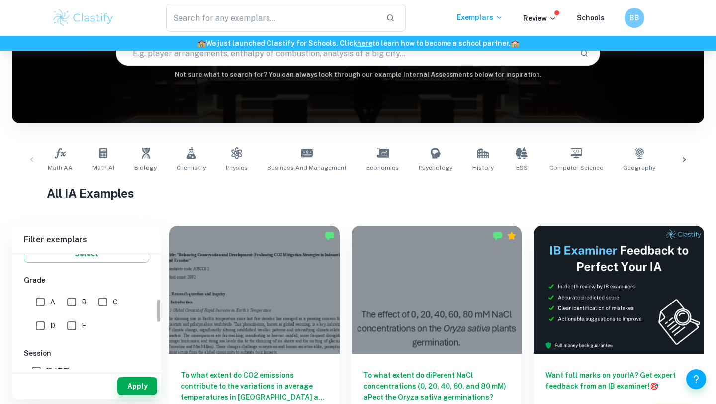
scroll to position [175, 0]
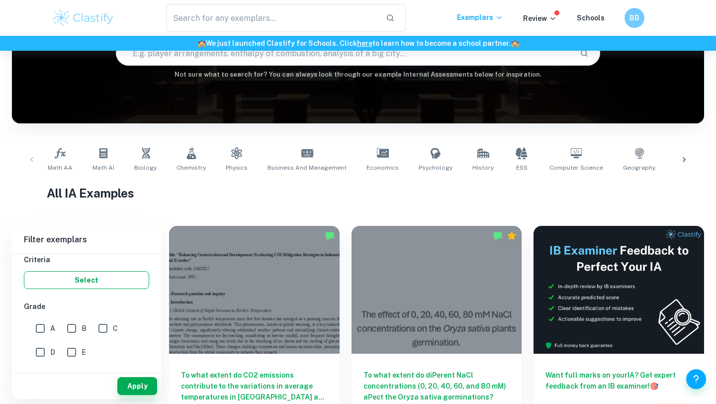
click at [81, 283] on button "Select" at bounding box center [86, 280] width 125 height 18
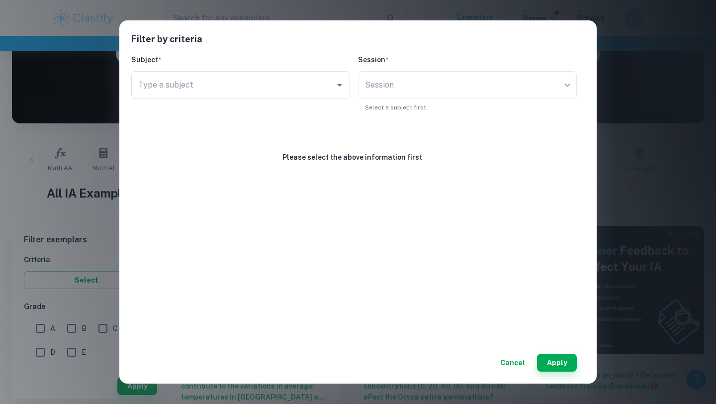
click at [520, 363] on button "Cancel" at bounding box center [512, 363] width 33 height 18
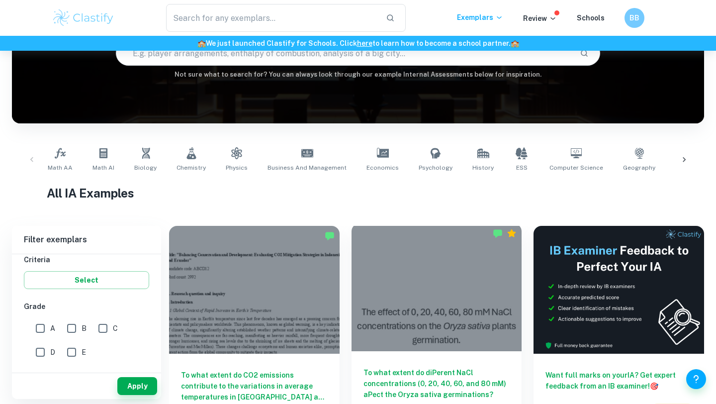
click at [504, 359] on div "To what extent do diPerent NaCl concentrations (0, 20, 40, 60, and 80 mM) aPect…" at bounding box center [437, 396] width 171 height 90
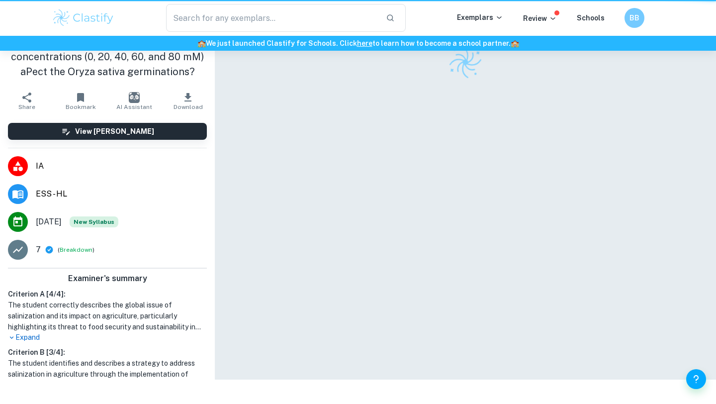
click at [42, 329] on h1 "The student correctly describes the global issue of salinization and its impact…" at bounding box center [107, 315] width 199 height 33
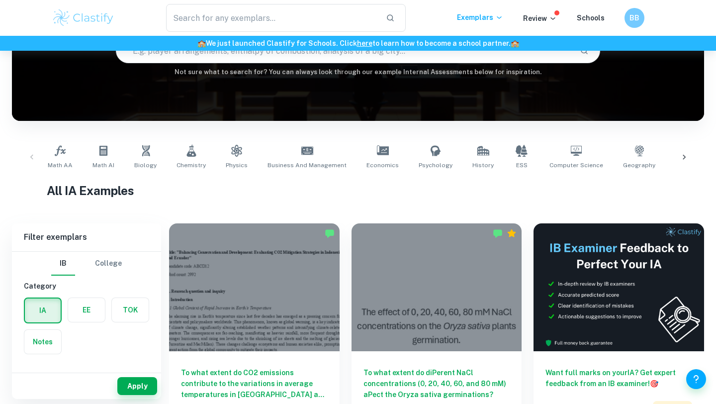
scroll to position [115, 0]
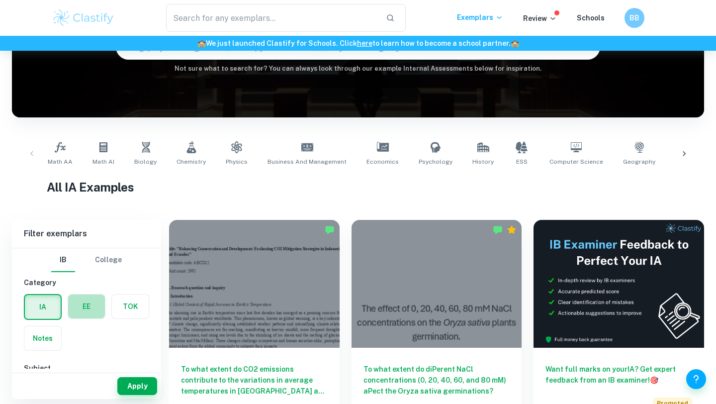
click at [88, 307] on label "button" at bounding box center [86, 306] width 37 height 24
click at [0, 0] on input "radio" at bounding box center [0, 0] width 0 height 0
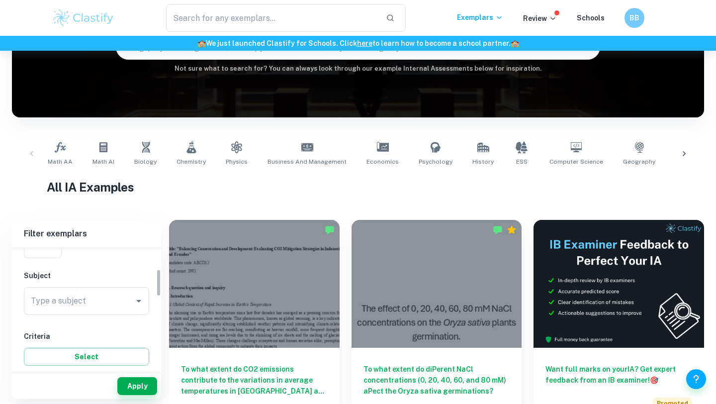
scroll to position [95, 0]
click at [89, 305] on input "Type a subject" at bounding box center [78, 299] width 101 height 19
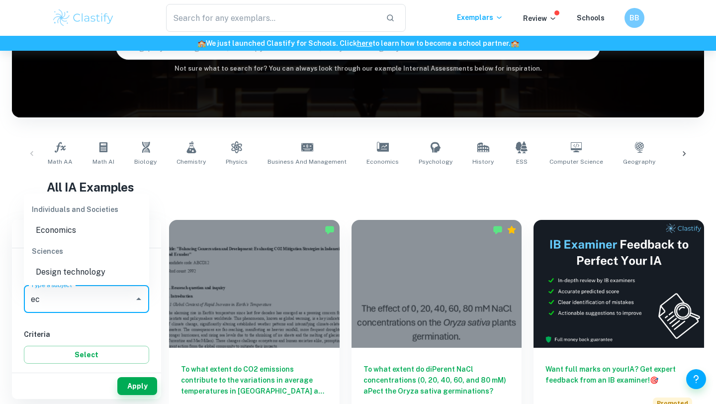
click at [77, 230] on li "Economics" at bounding box center [86, 230] width 125 height 18
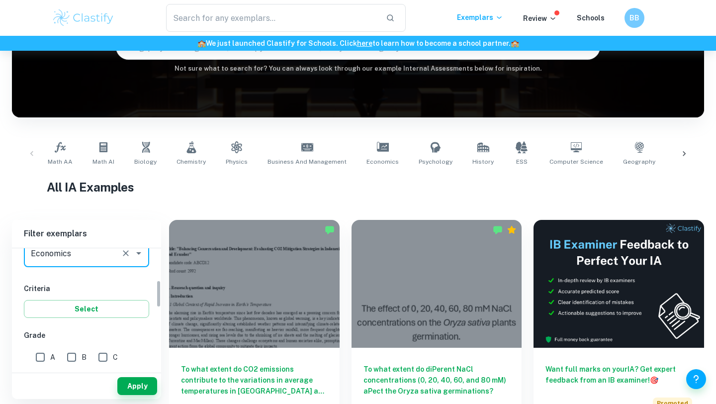
scroll to position [141, 0]
type input "Economics"
click at [45, 360] on input "A" at bounding box center [40, 356] width 20 height 20
checkbox input "true"
click at [142, 387] on button "Apply" at bounding box center [137, 386] width 40 height 18
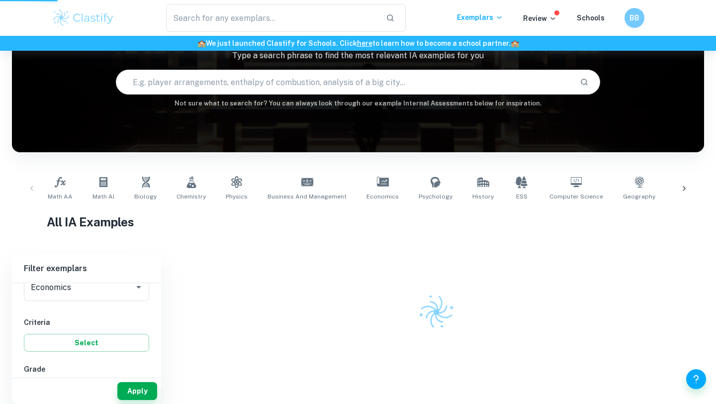
scroll to position [81, 0]
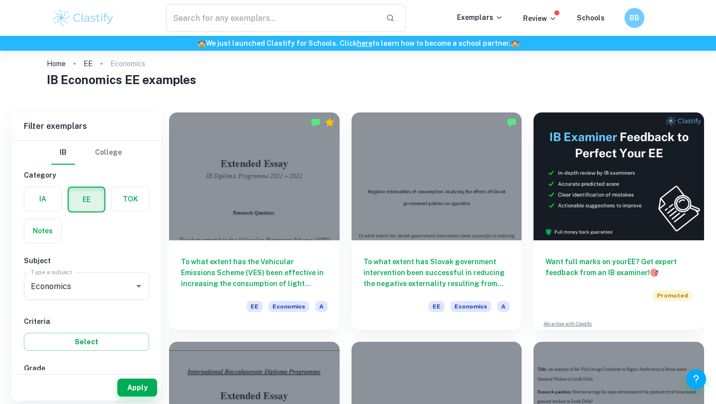
scroll to position [15, 0]
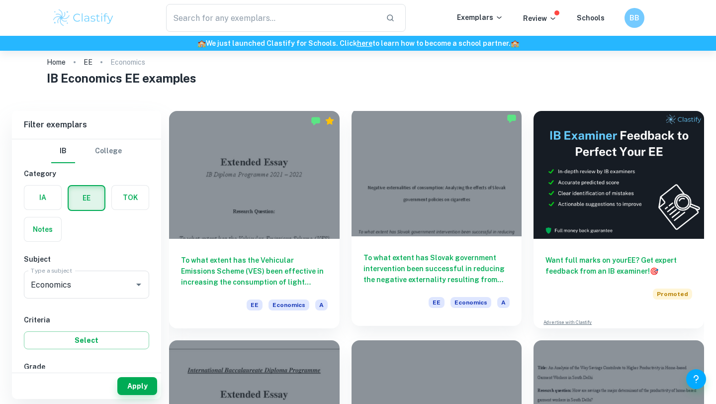
click at [441, 214] on div at bounding box center [437, 172] width 171 height 128
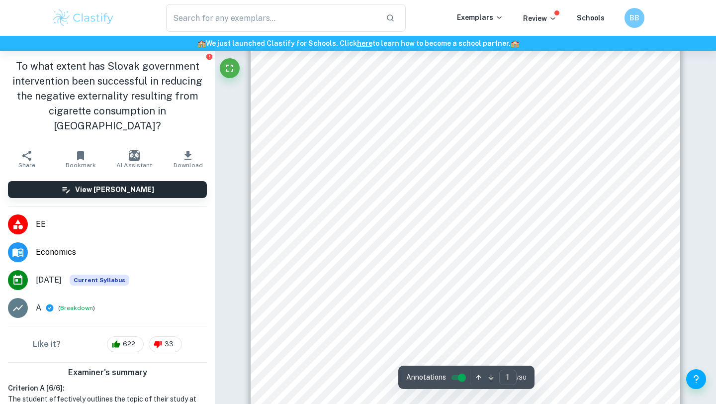
scroll to position [121, 0]
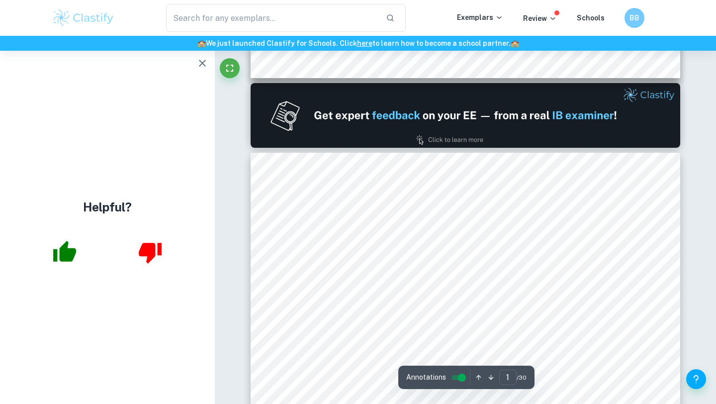
type input "2"
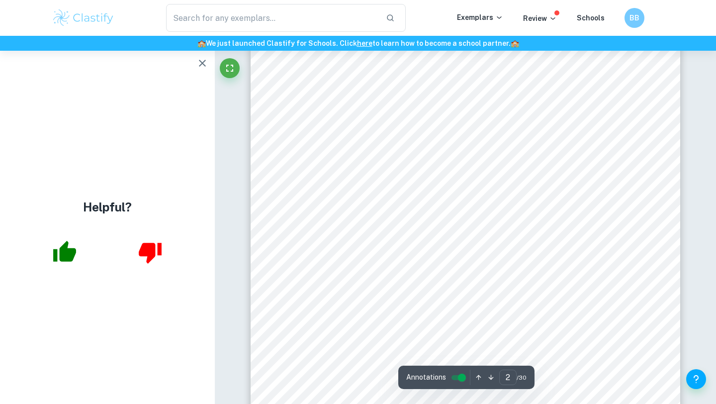
scroll to position [831, 0]
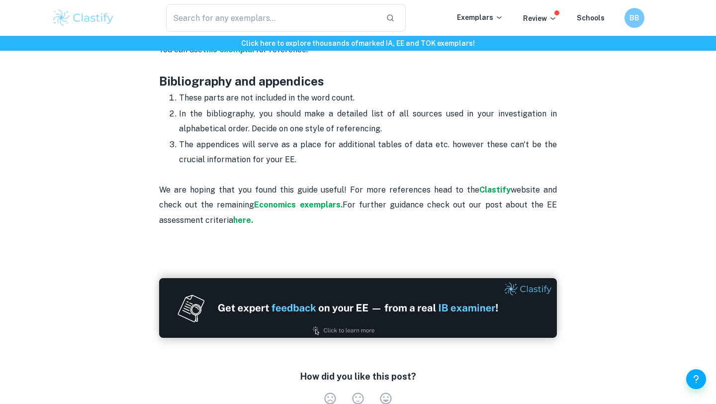
scroll to position [1843, 0]
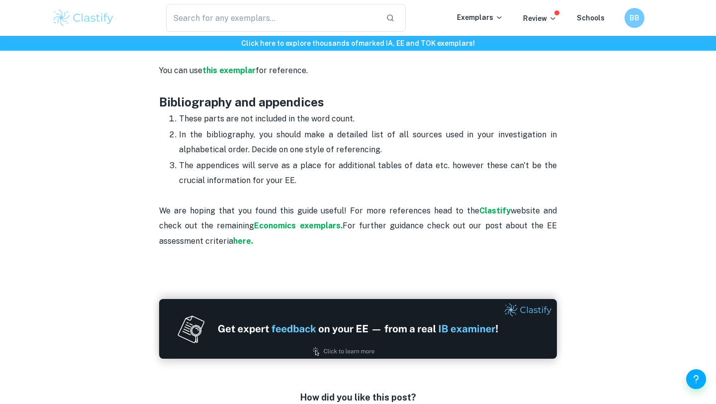
drag, startPoint x: 177, startPoint y: 90, endPoint x: 407, endPoint y: 145, distance: 236.9
click at [407, 145] on ol "These parts are not included in the word count. In the bibliography, you should…" at bounding box center [358, 149] width 398 height 77
click at [407, 158] on p "The appendices will serve as a place for additional tables of data etc. however…" at bounding box center [368, 173] width 378 height 30
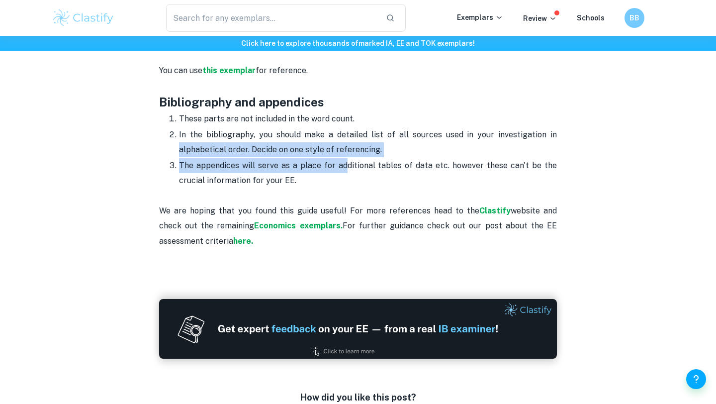
drag, startPoint x: 347, startPoint y: 139, endPoint x: 190, endPoint y: 118, distance: 158.6
click at [162, 118] on ol "These parts are not included in the word count. In the bibliography, you should…" at bounding box center [358, 149] width 398 height 77
click at [251, 158] on p "The appendices will serve as a place for additional tables of data etc. however…" at bounding box center [368, 173] width 378 height 30
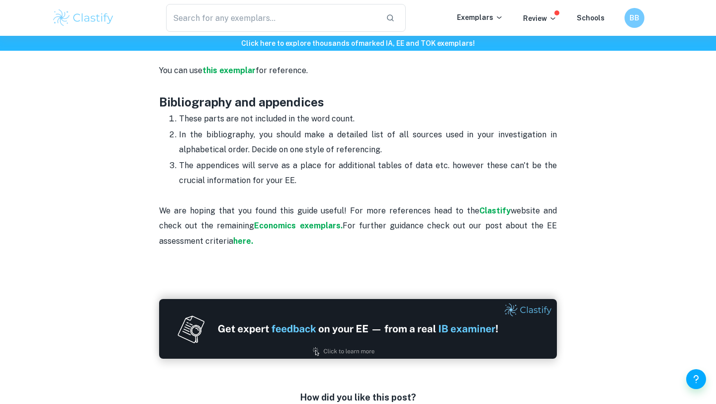
drag, startPoint x: 219, startPoint y: 132, endPoint x: 333, endPoint y: 157, distance: 116.0
click at [333, 158] on li "The appendices will serve as a place for additional tables of data etc. however…" at bounding box center [368, 173] width 378 height 31
click at [333, 158] on p "The appendices will serve as a place for additional tables of data etc. however…" at bounding box center [368, 173] width 378 height 30
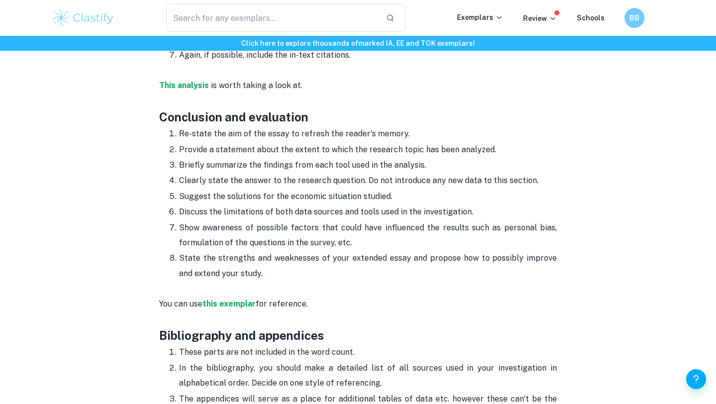
scroll to position [1608, 0]
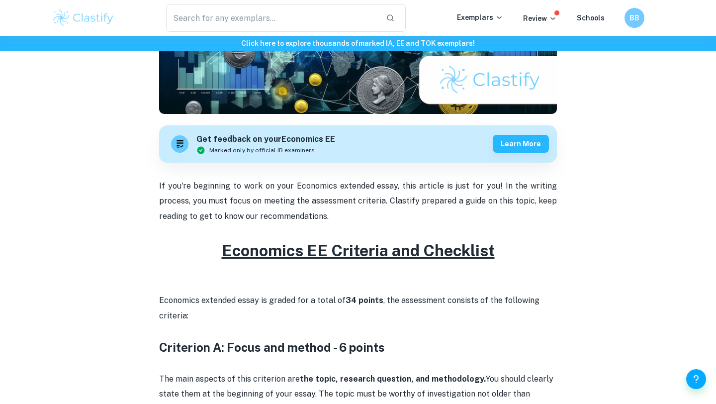
scroll to position [53, 0]
